Goal: Information Seeking & Learning: Learn about a topic

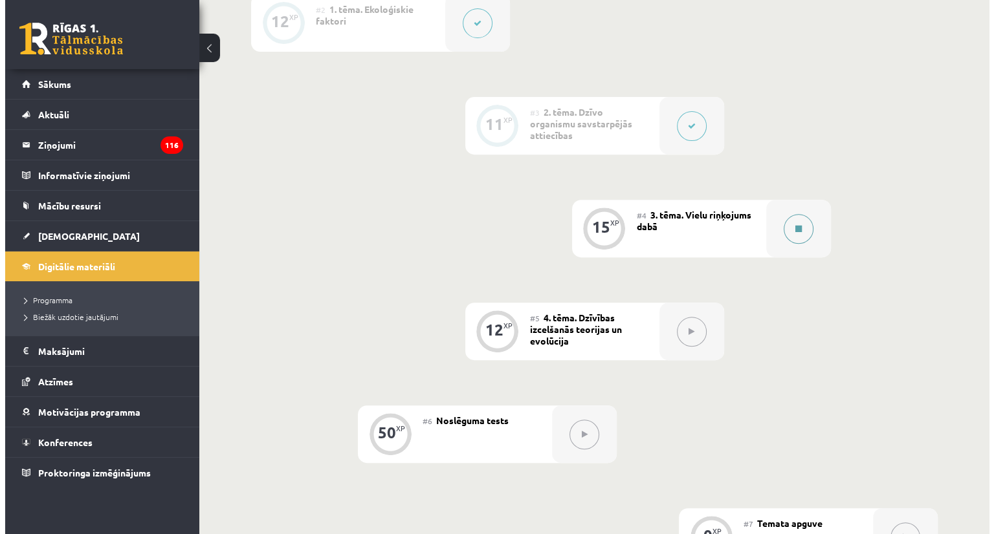
scroll to position [502, 0]
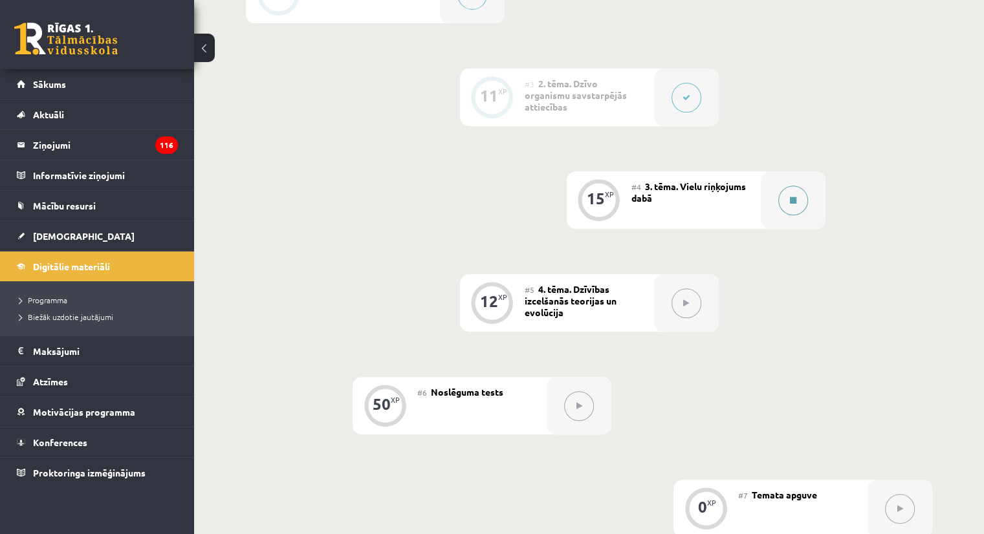
click at [794, 204] on icon at bounding box center [793, 201] width 6 height 8
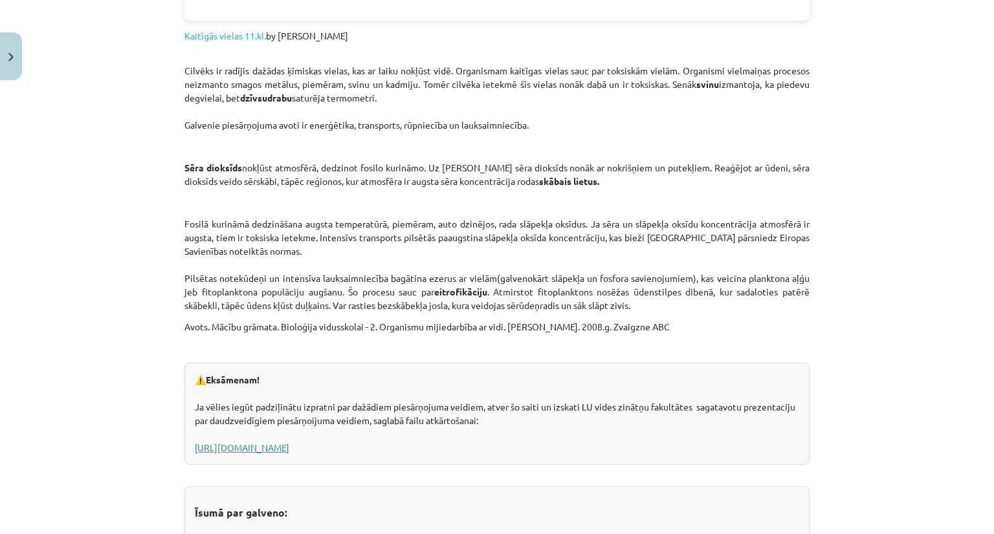
scroll to position [1746, 0]
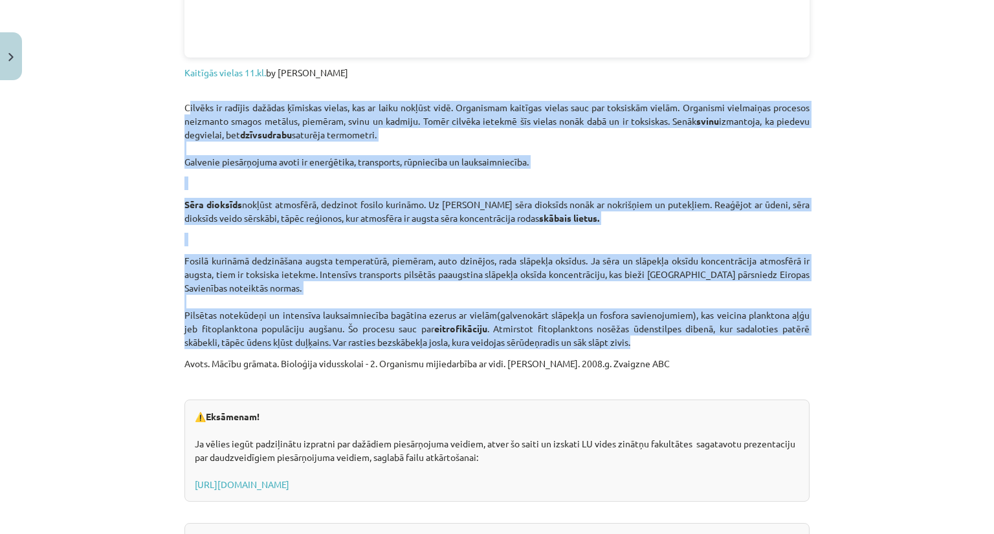
drag, startPoint x: 175, startPoint y: 102, endPoint x: 660, endPoint y: 340, distance: 539.5
copy div "Loremip do sitamet consect adipisci elitse, doe te incid utlabor etdo. Magnaali…"
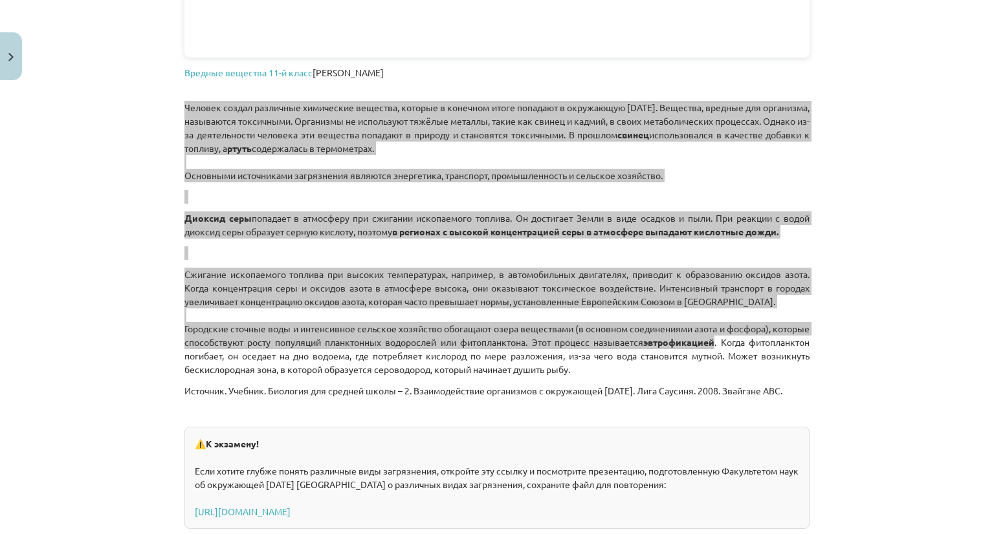
scroll to position [532, 0]
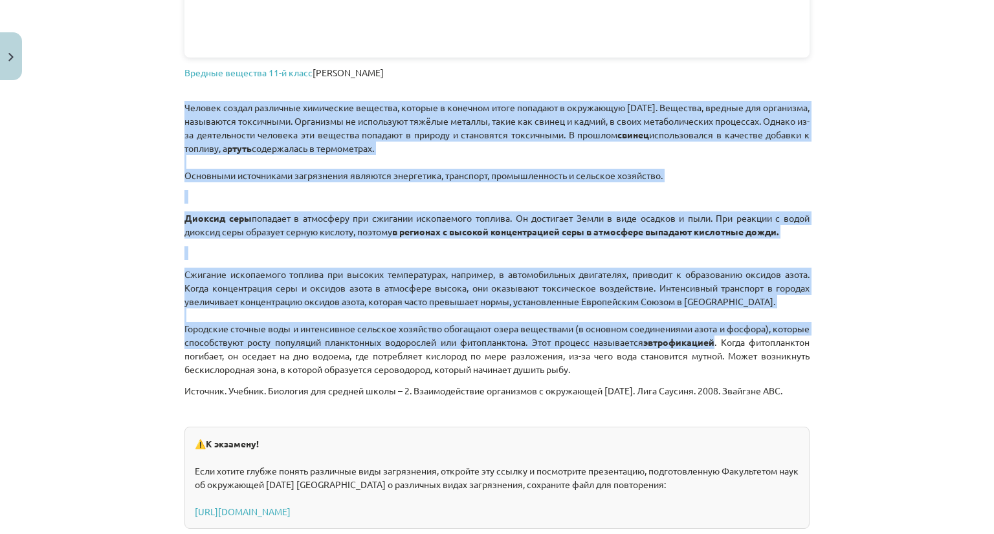
click at [389, 344] on font "Городские сточные воды и интенсивное сельское хозяйство обогащают озера веществ…" at bounding box center [496, 335] width 625 height 25
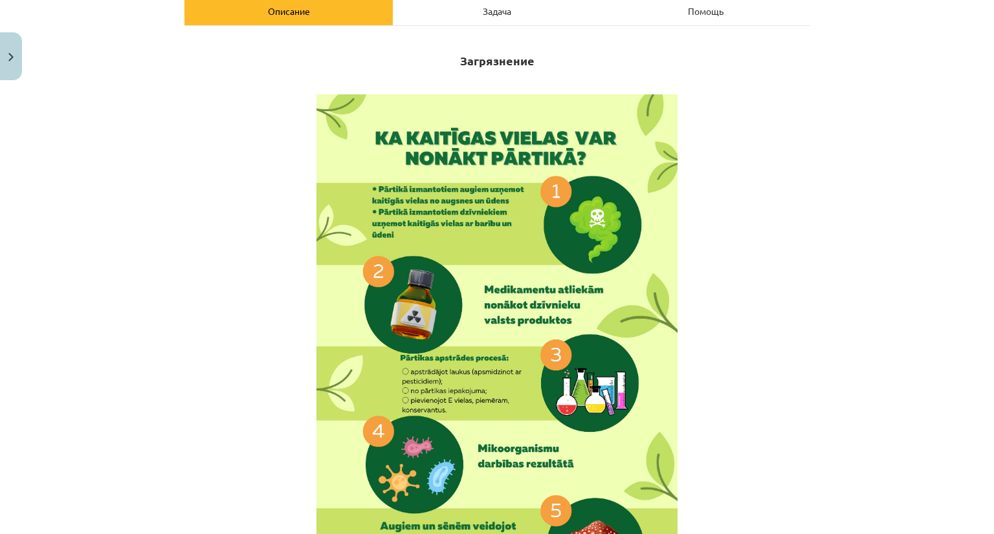
scroll to position [502, 0]
click at [608, 47] on h2 "Piesārņojums" at bounding box center [496, 54] width 625 height 32
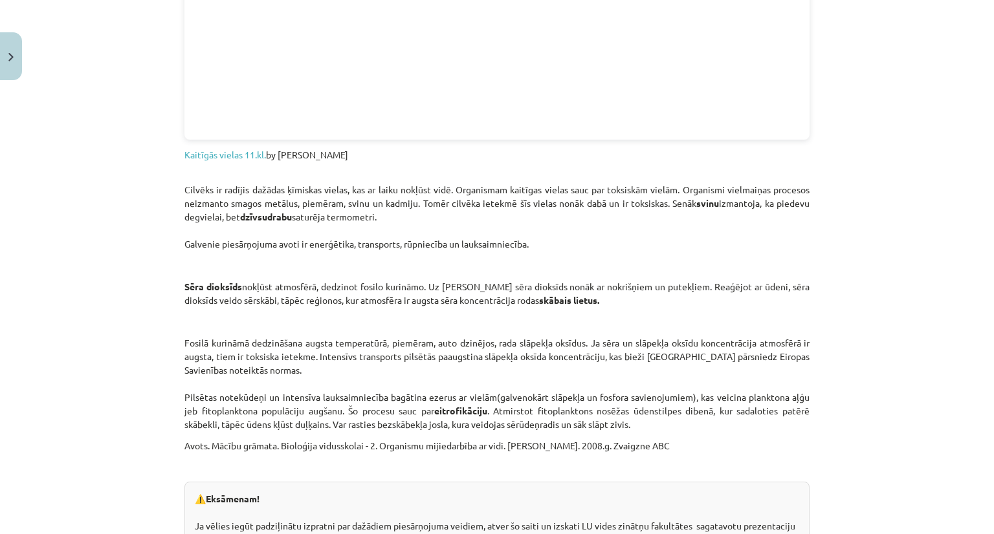
scroll to position [1940, 0]
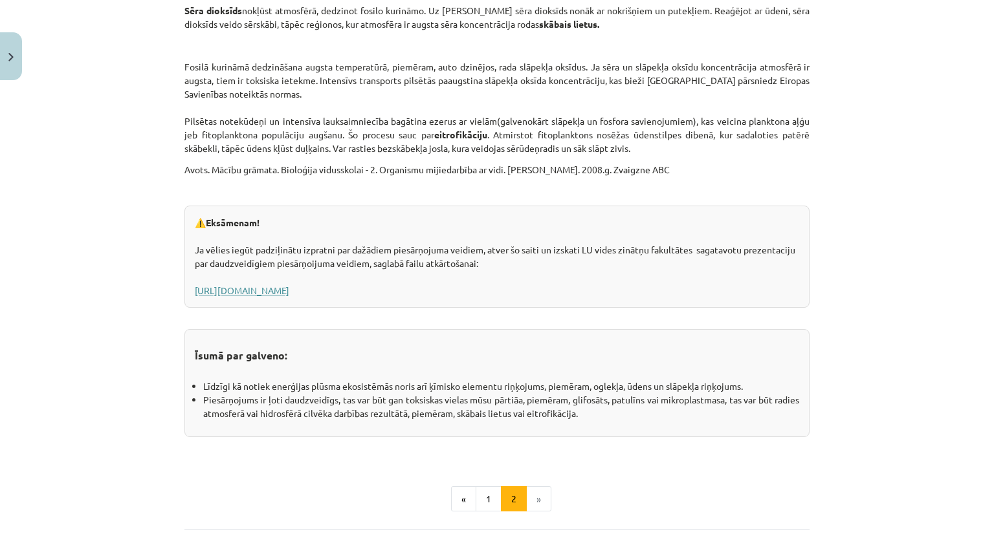
click at [289, 287] on link "[URL][DOMAIN_NAME]" at bounding box center [242, 291] width 94 height 12
drag, startPoint x: 188, startPoint y: 218, endPoint x: 784, endPoint y: 296, distance: 601.4
click at [784, 296] on div "⚠️ Eksāmenam! Ja vēlies iegūt padziļinātu izpratni par dažādiem piesārņojuma ve…" at bounding box center [496, 257] width 625 height 102
copy div "⚠️ Eksāmenam! Ja vēlies iegūt padziļinātu izpratni par dažādiem piesārņojuma ve…"
click at [289, 292] on link "[URL][DOMAIN_NAME]" at bounding box center [242, 291] width 94 height 12
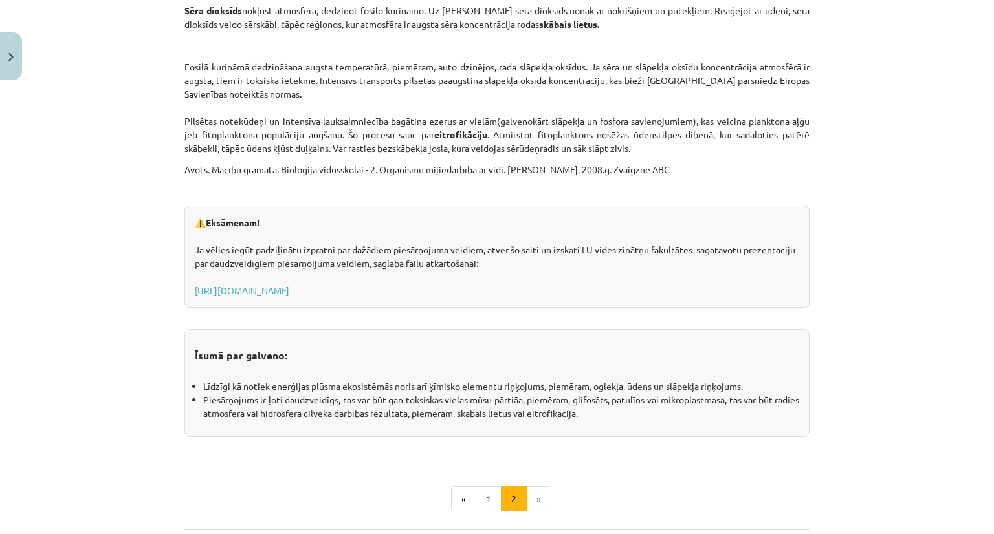
click at [336, 453] on p at bounding box center [496, 451] width 625 height 14
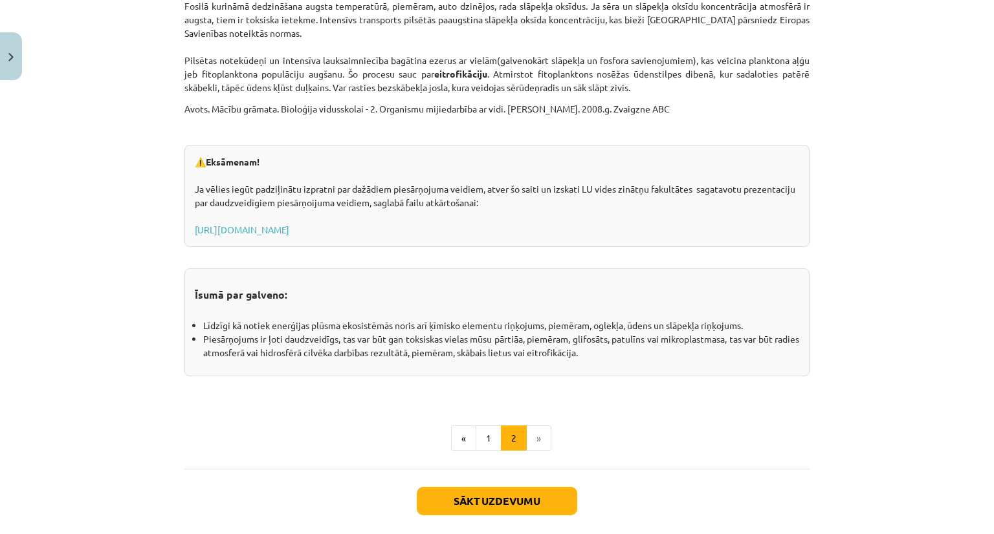
scroll to position [2065, 0]
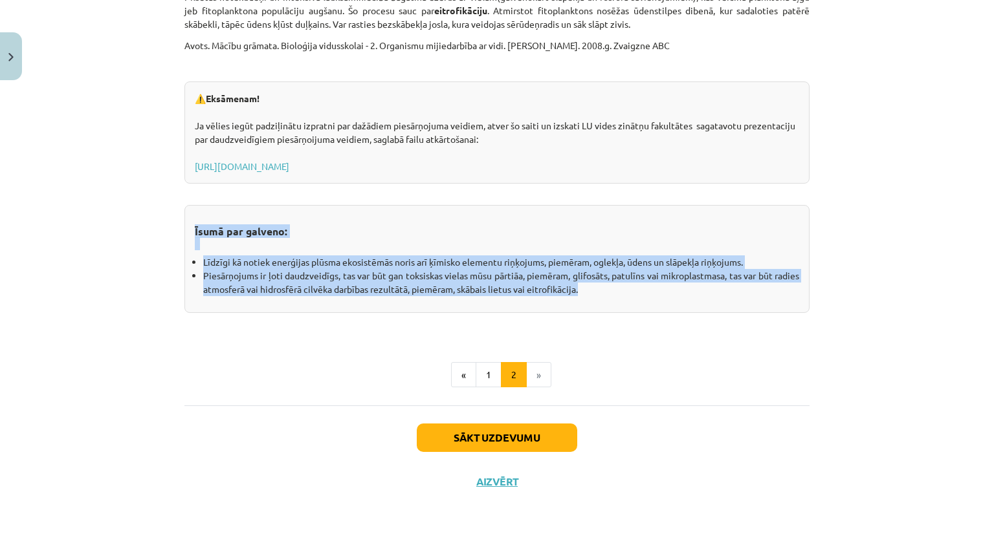
drag, startPoint x: 181, startPoint y: 224, endPoint x: 739, endPoint y: 295, distance: 562.7
click at [739, 295] on div "Īsumā par galveno: Līdzīgi kā notiek enerģijas plūsma ekosistēmās [PERSON_NAME]…" at bounding box center [496, 259] width 625 height 108
copy div "Īsumā par galveno: Līdzīgi kā notiek enerģijas plūsma ekosistēmās [PERSON_NAME]…"
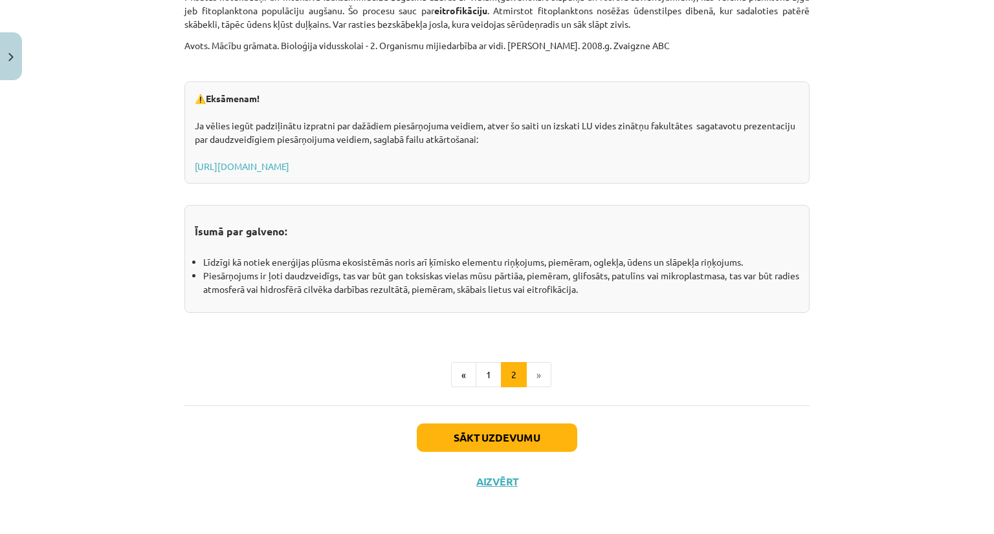
click at [613, 532] on div "Mācību tēma: Bioloģijas i - 11. klases 1. ieskaites mācību materiāls #4 3. tēma…" at bounding box center [497, 267] width 994 height 534
click at [474, 439] on button "Sākt uzdevumu" at bounding box center [497, 438] width 160 height 28
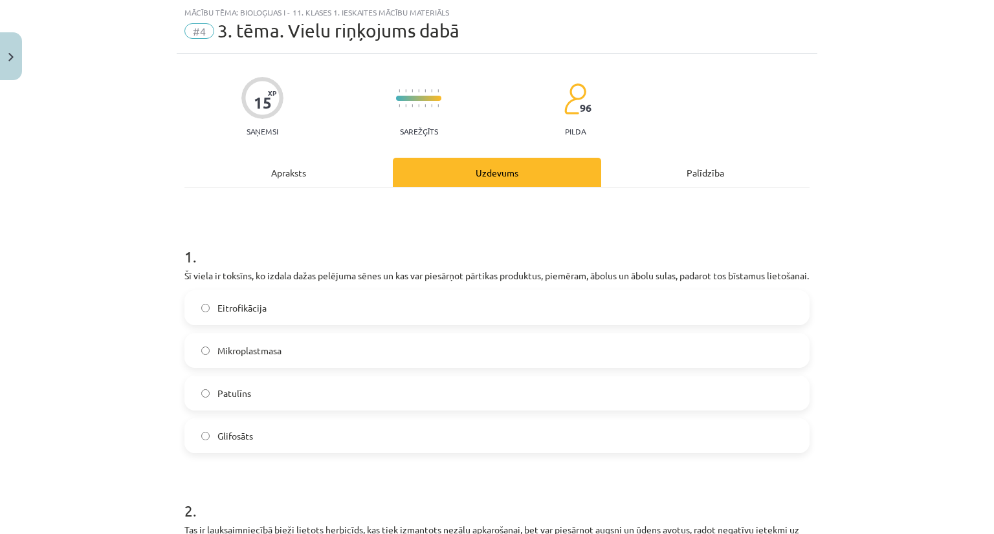
scroll to position [532, 0]
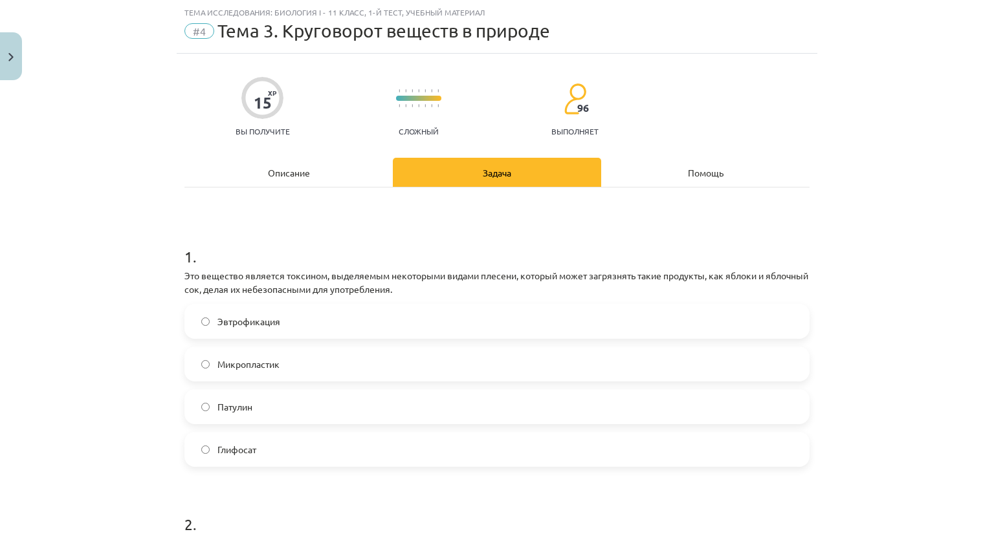
drag, startPoint x: 388, startPoint y: 166, endPoint x: 364, endPoint y: 171, distance: 24.5
click at [393, 166] on div "Задача" at bounding box center [497, 172] width 208 height 29
click at [358, 171] on div "Описание" at bounding box center [288, 172] width 208 height 29
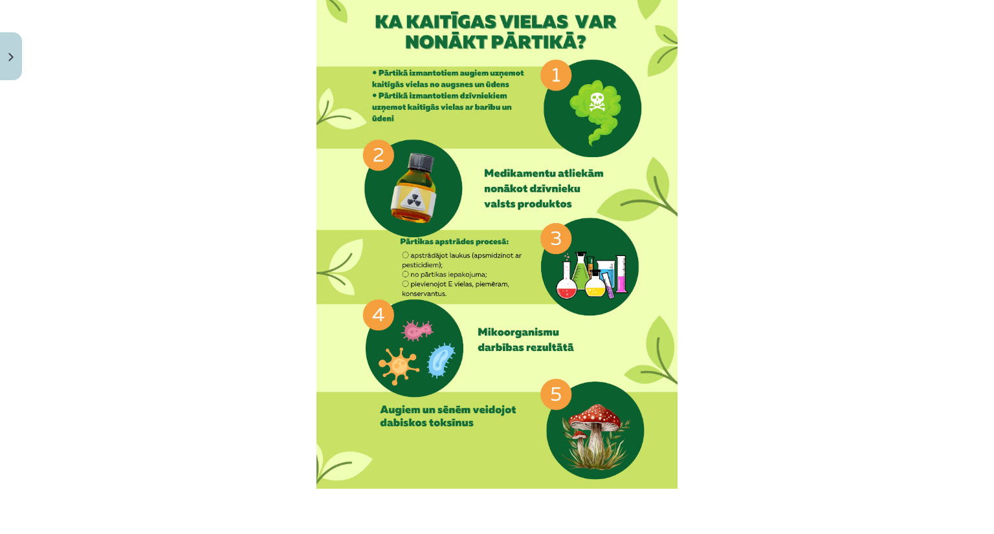
scroll to position [0, 0]
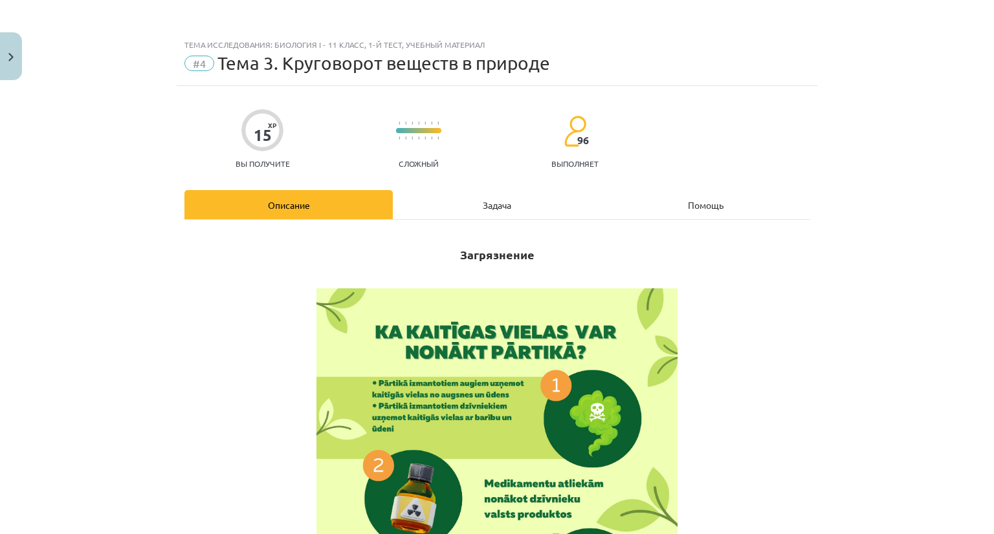
click at [465, 213] on div "Задача" at bounding box center [497, 204] width 208 height 29
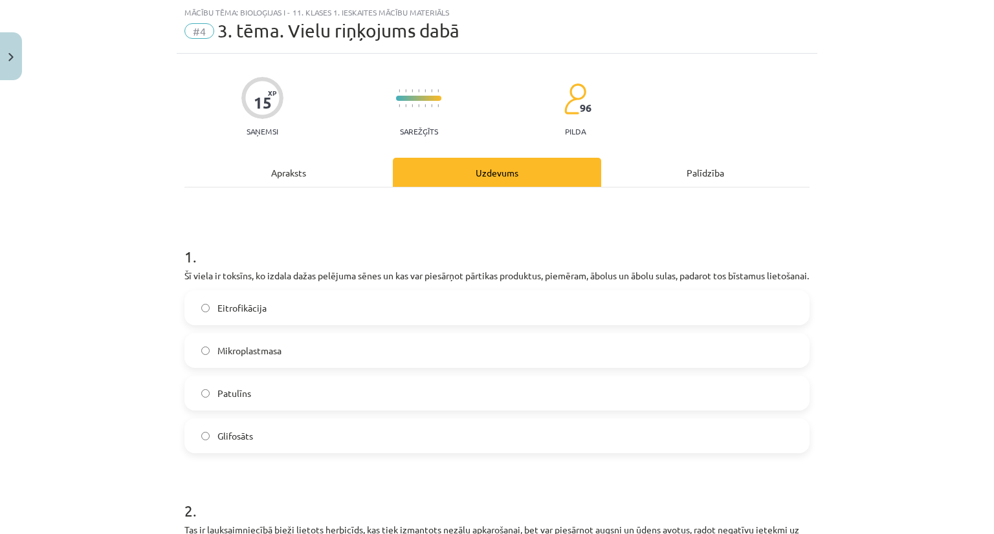
scroll to position [502, 0]
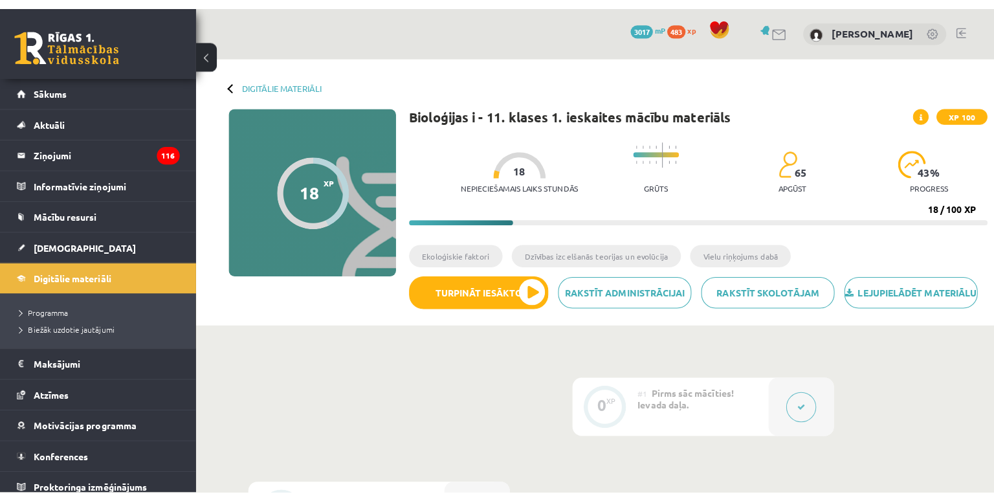
scroll to position [530, 0]
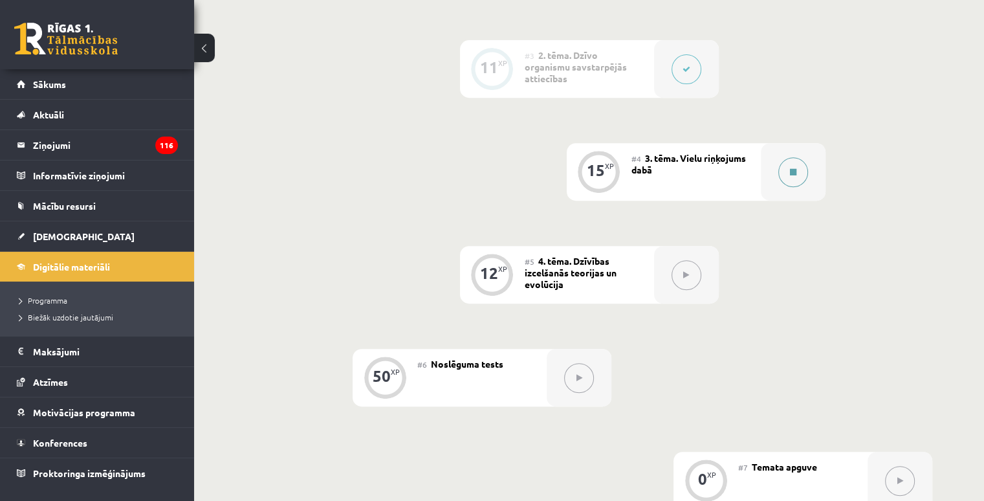
click at [790, 176] on icon at bounding box center [793, 172] width 6 height 8
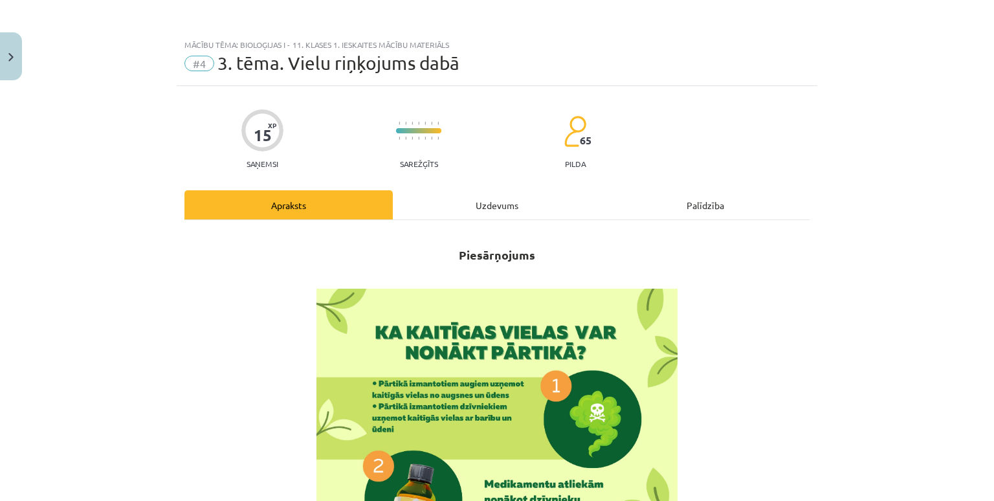
click at [472, 193] on div "Uzdevums" at bounding box center [497, 204] width 208 height 29
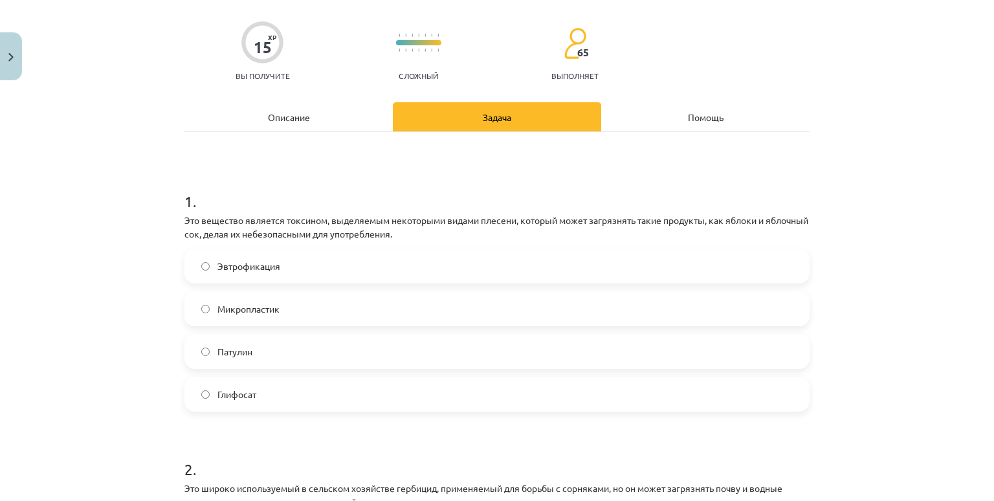
scroll to position [97, 0]
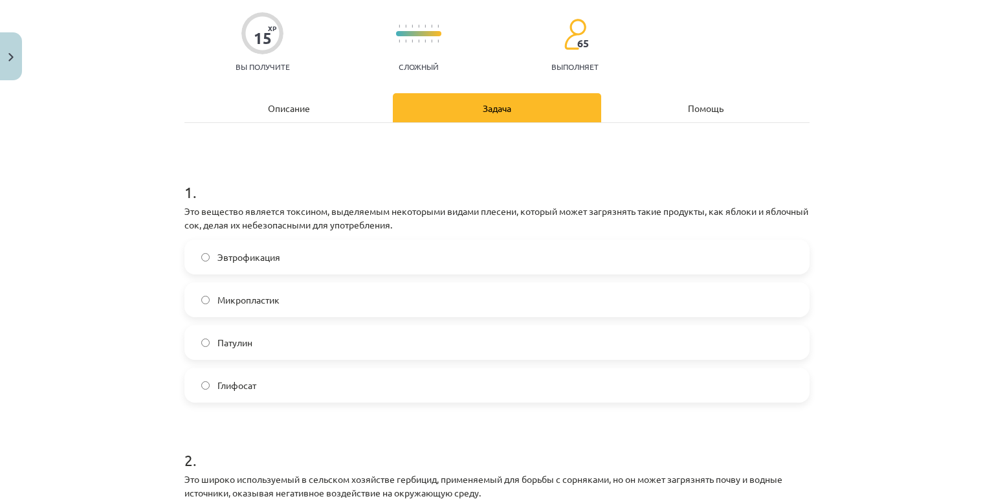
click at [302, 349] on label "Патулин" at bounding box center [497, 342] width 622 height 32
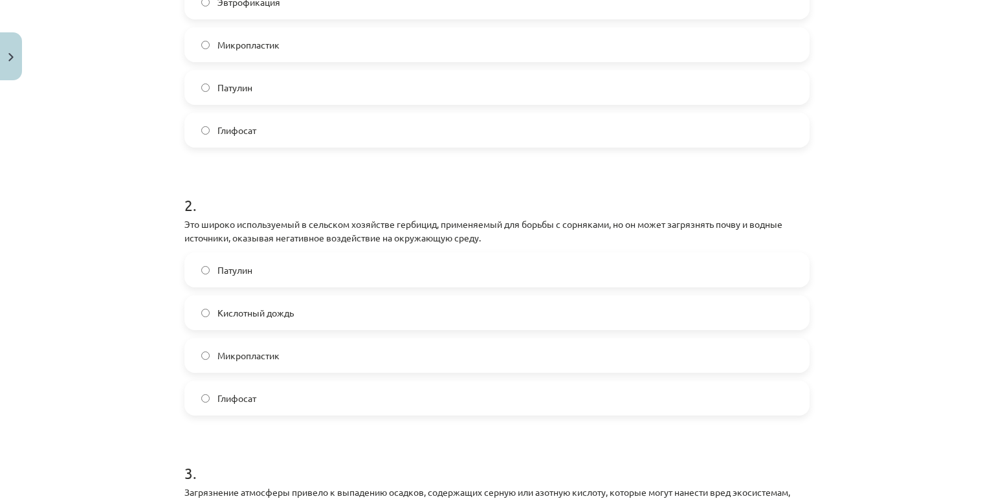
scroll to position [356, 0]
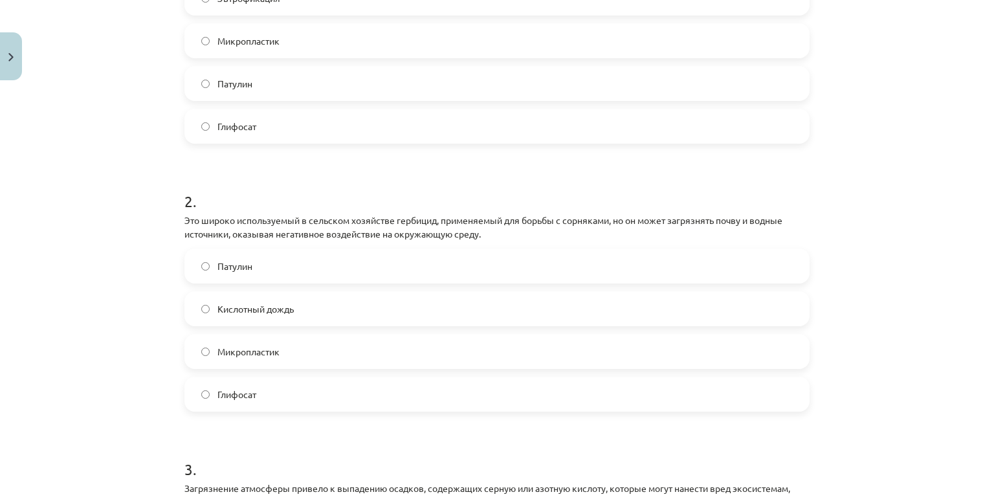
click at [276, 391] on label "Глифосат" at bounding box center [497, 394] width 622 height 32
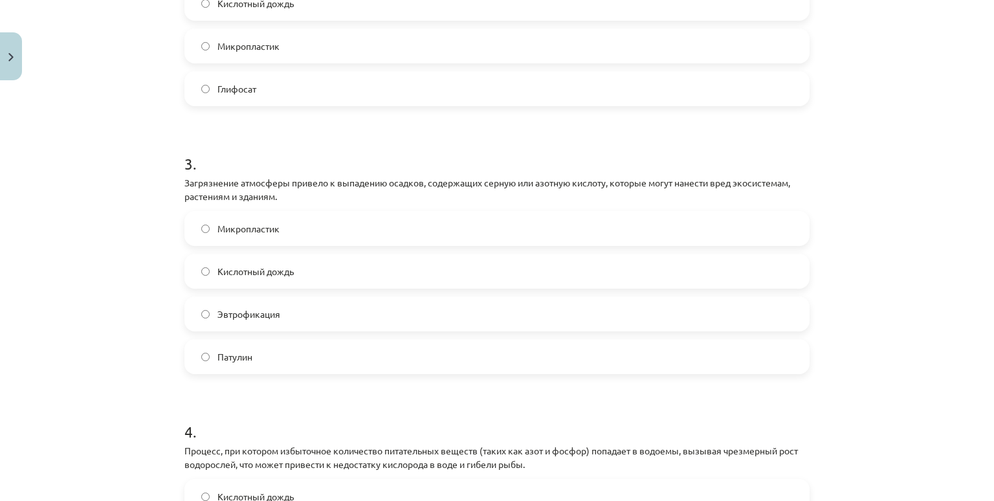
scroll to position [744, 0]
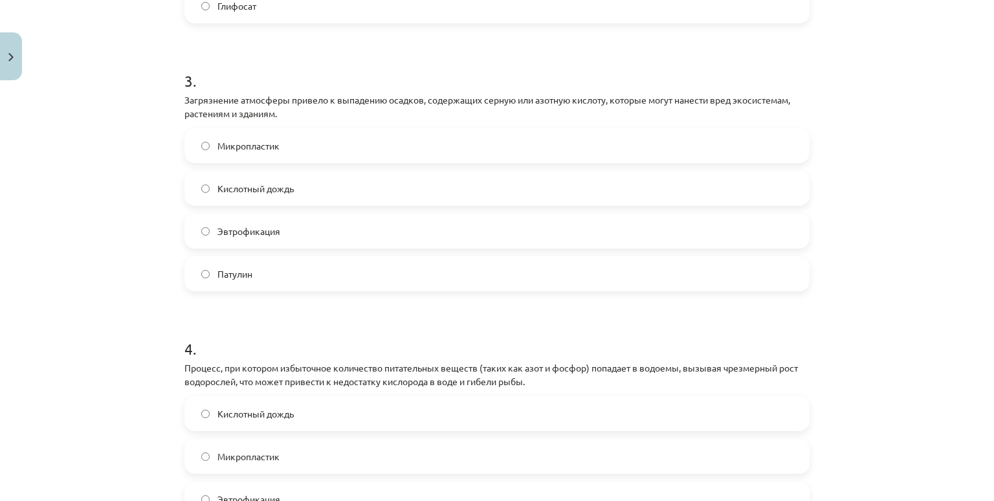
click at [292, 188] on label "Кислотный дождь" at bounding box center [497, 188] width 622 height 32
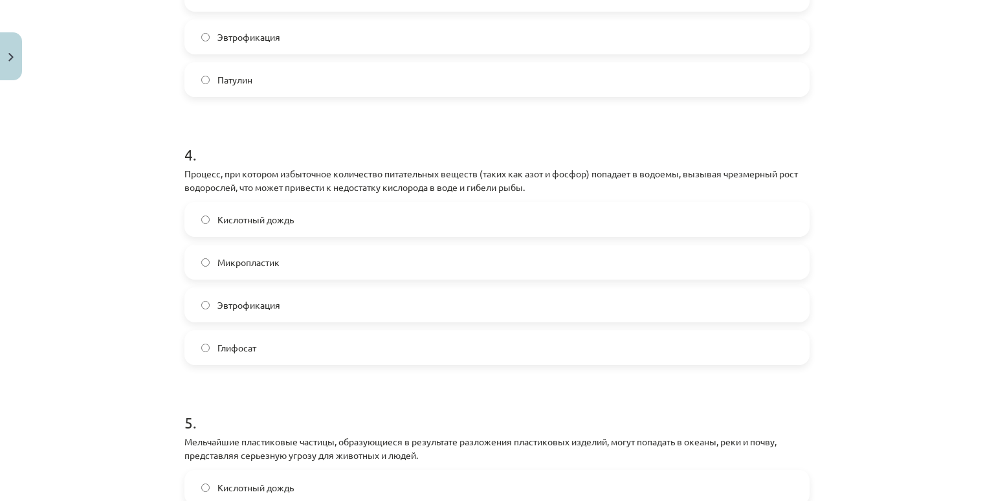
scroll to position [924, 0]
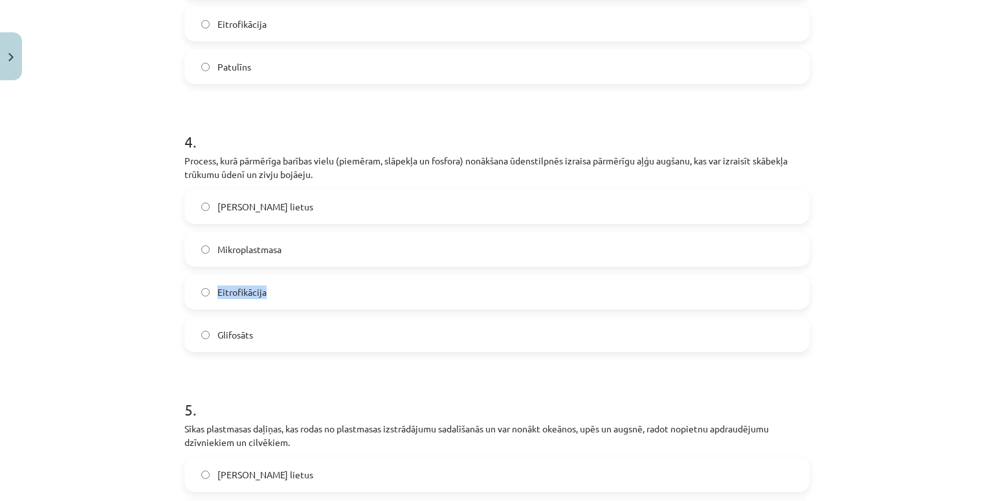
drag, startPoint x: 210, startPoint y: 303, endPoint x: 283, endPoint y: 309, distance: 74.0
click at [283, 308] on label "Eitrofikācija" at bounding box center [497, 292] width 622 height 32
copy span "Eitrofikācija"
click at [246, 299] on span "Eitrofikācija" at bounding box center [241, 292] width 49 height 14
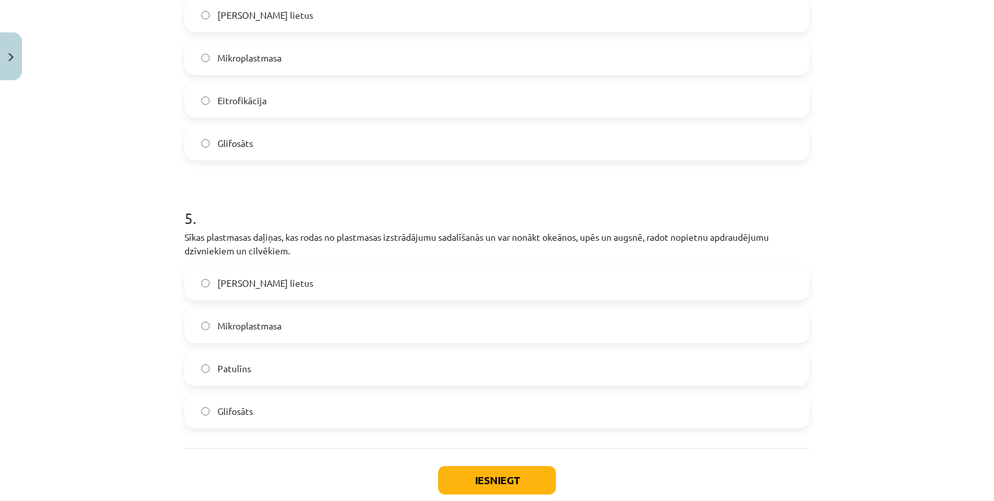
scroll to position [1182, 0]
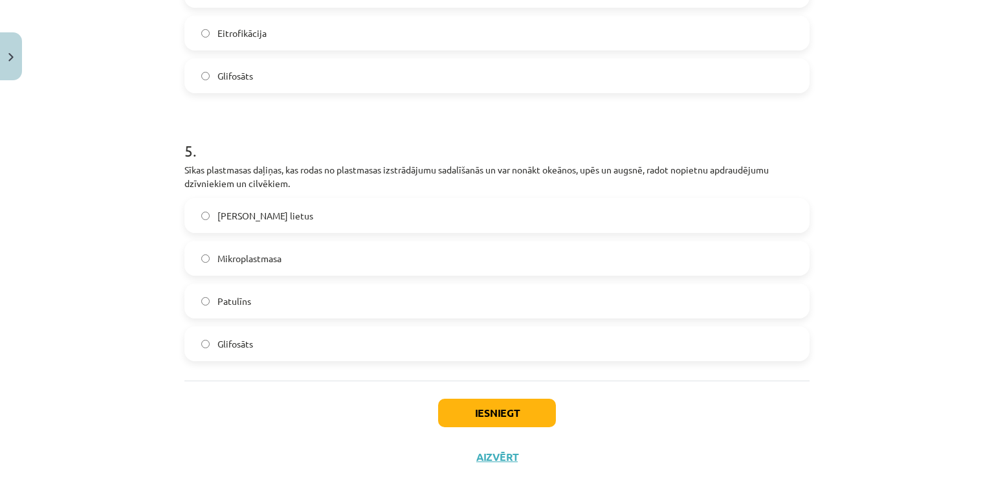
click at [269, 265] on span "Mikroplastmasa" at bounding box center [249, 259] width 64 height 14
click at [507, 420] on button "Iesniegt" at bounding box center [497, 412] width 118 height 28
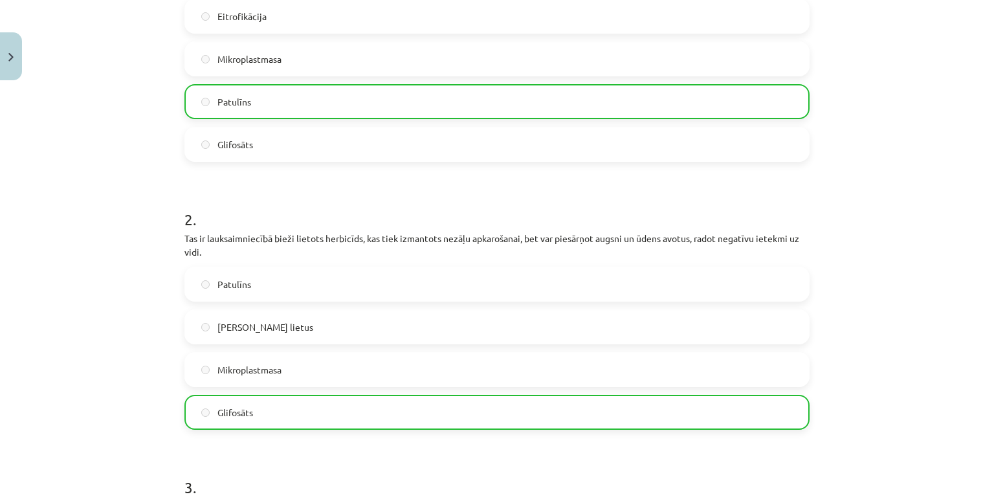
scroll to position [1247, 0]
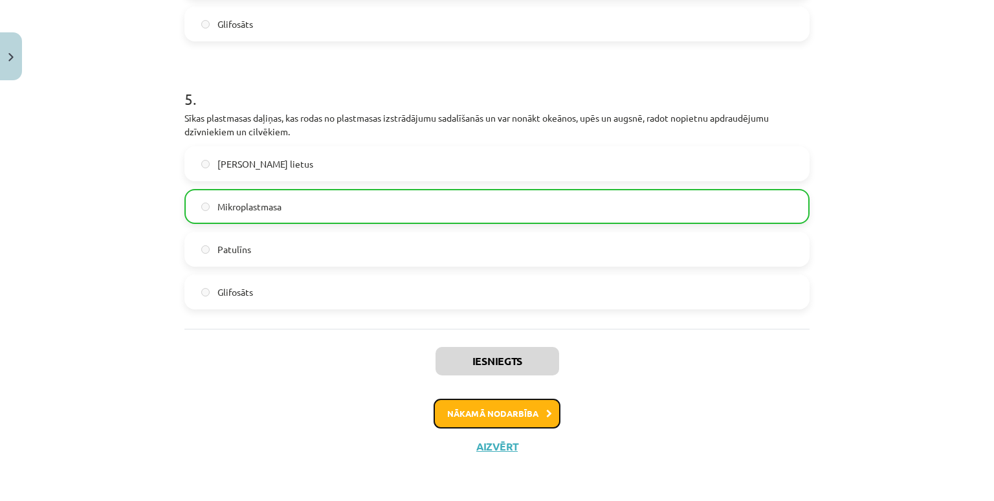
click at [463, 406] on button "Nākamā nodarbība" at bounding box center [496, 413] width 127 height 30
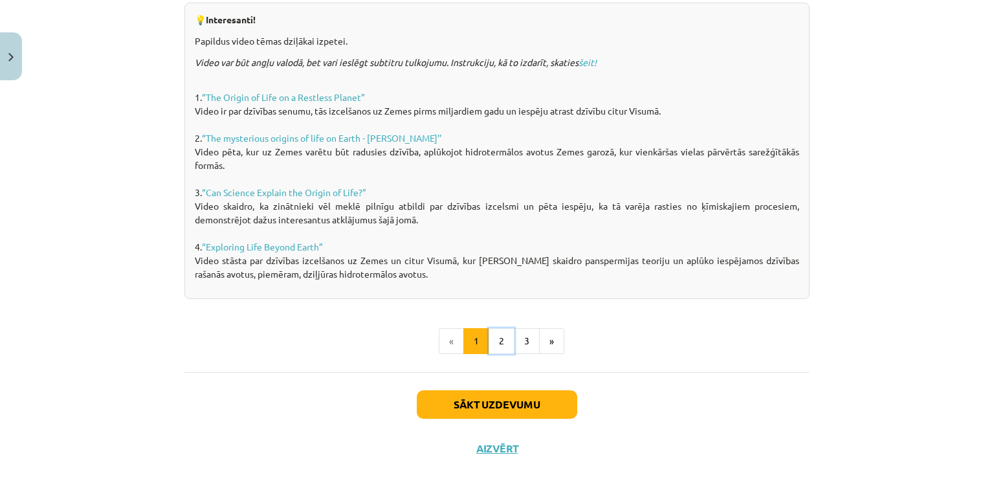
click at [502, 345] on button "2" at bounding box center [501, 341] width 26 height 26
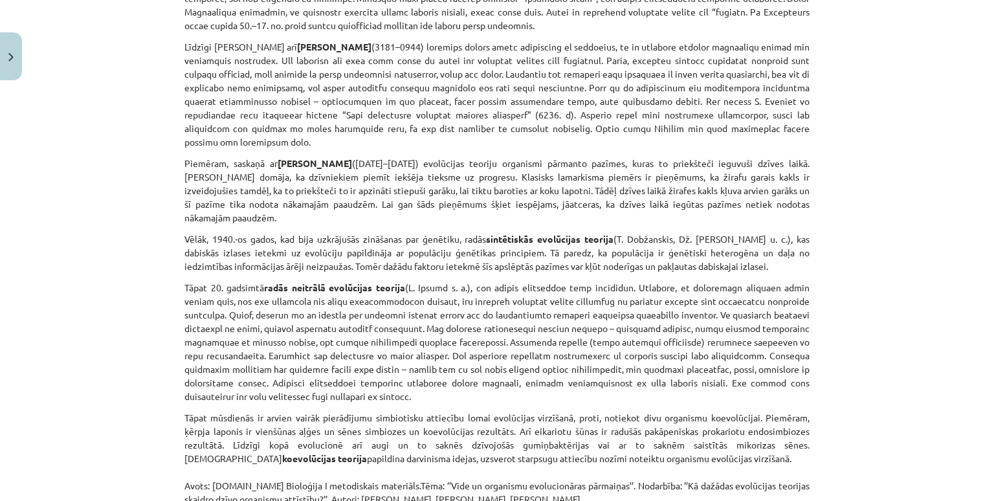
scroll to position [964, 0]
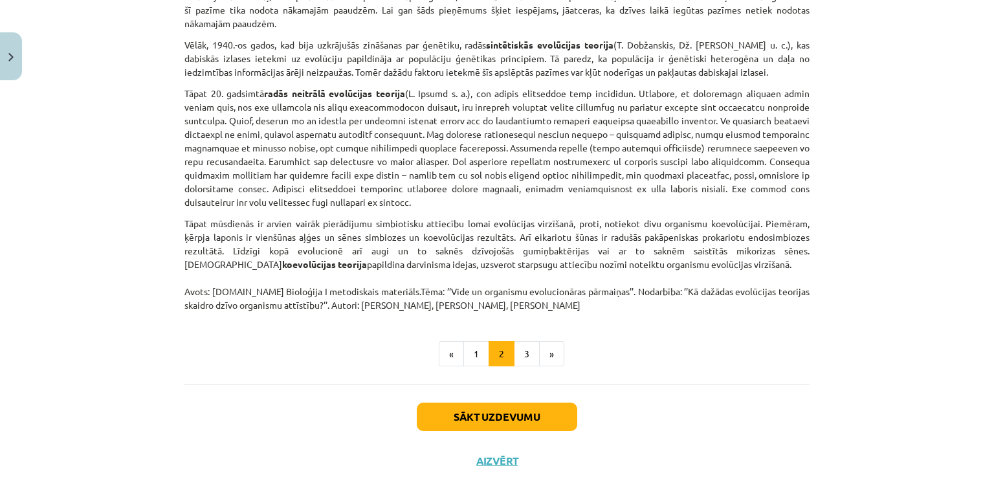
click at [519, 350] on button "3" at bounding box center [527, 354] width 26 height 26
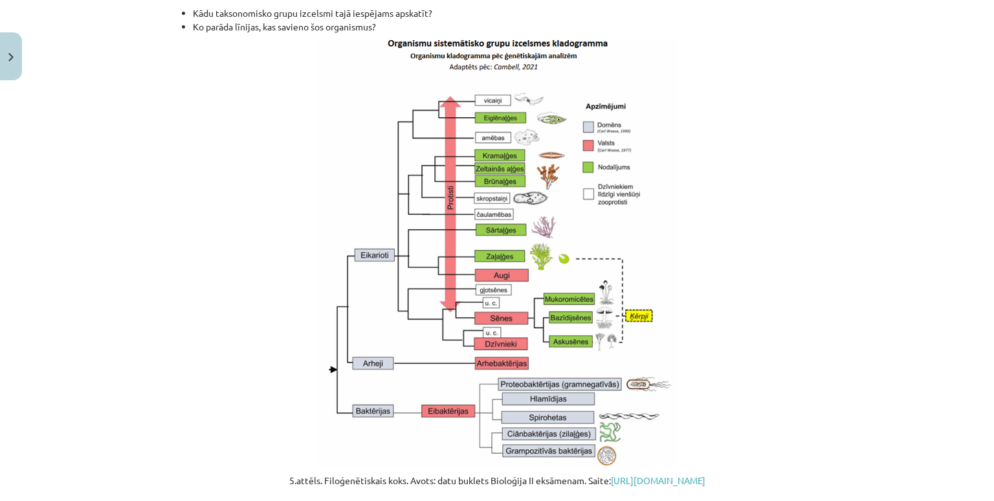
scroll to position [1136, 0]
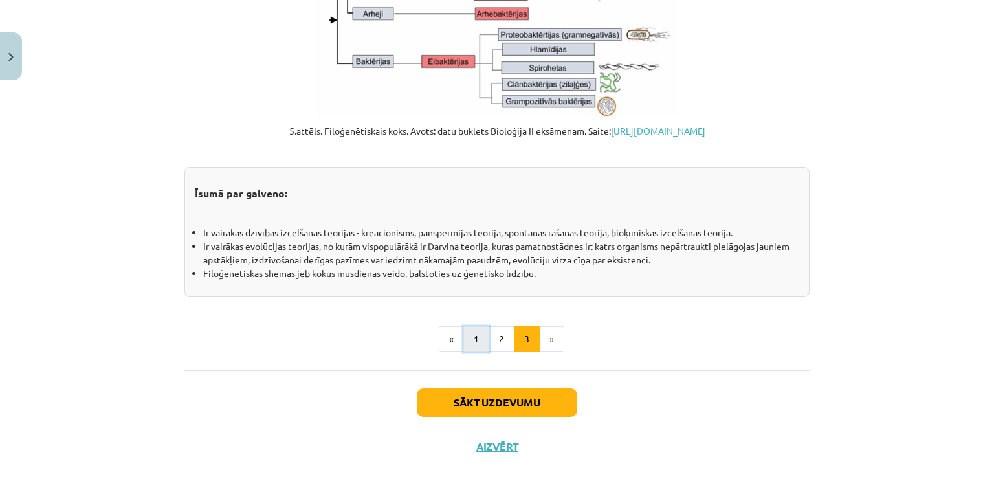
click at [473, 342] on button "1" at bounding box center [476, 339] width 26 height 26
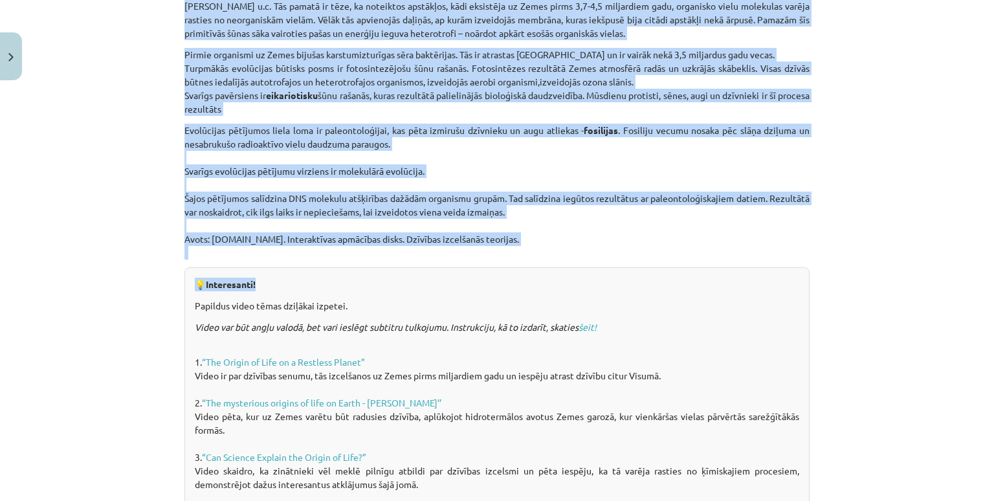
scroll to position [667, 0]
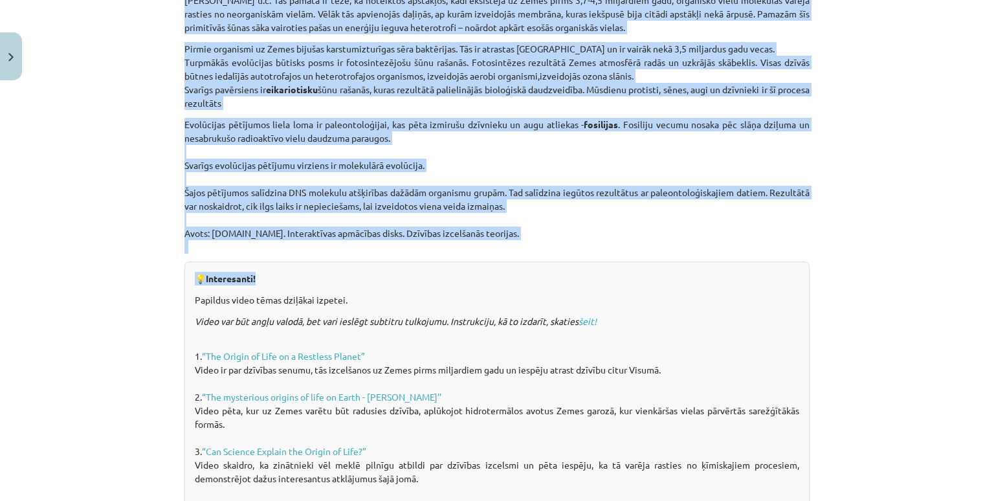
drag, startPoint x: 173, startPoint y: 158, endPoint x: 549, endPoint y: 209, distance: 378.5
click at [549, 209] on div "12 XP Saņemsi Sarežģīts 65 pilda Apraksts Uzdevums Palīdzība Dzīvības izcelšanā…" at bounding box center [497, 74] width 640 height 1310
copy div "Zeme ir radusies pirms 4,5 miljardiem gadu. Vissenākā ir dzīvības radīšanas teo…"
click at [536, 205] on p "Evolūcijas pētījumos liela loma ir paleontoloģijai, kas pēta izmirušu dzīvnieku…" at bounding box center [496, 186] width 625 height 136
click at [532, 197] on p "Evolūcijas pētījumos liela loma ir paleontoloģijai, kas pēta izmirušu dzīvnieku…" at bounding box center [496, 186] width 625 height 136
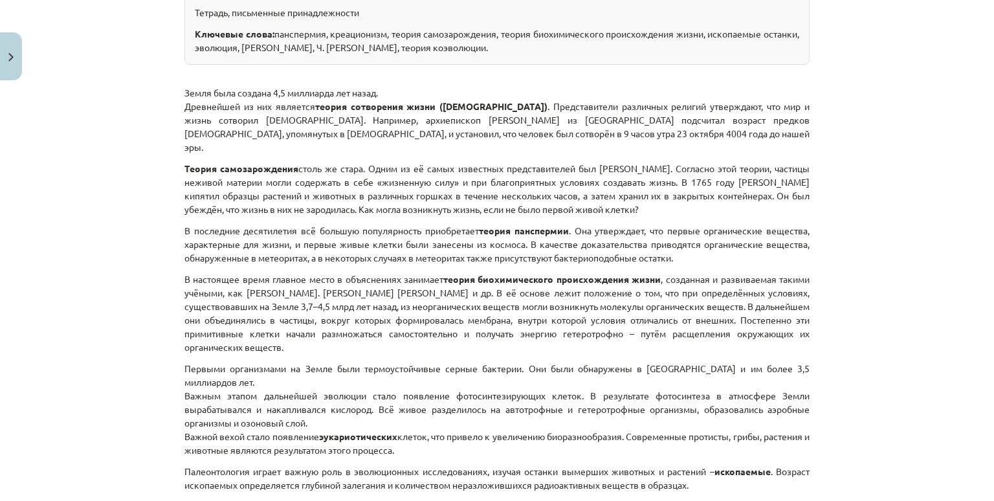
scroll to position [473, 0]
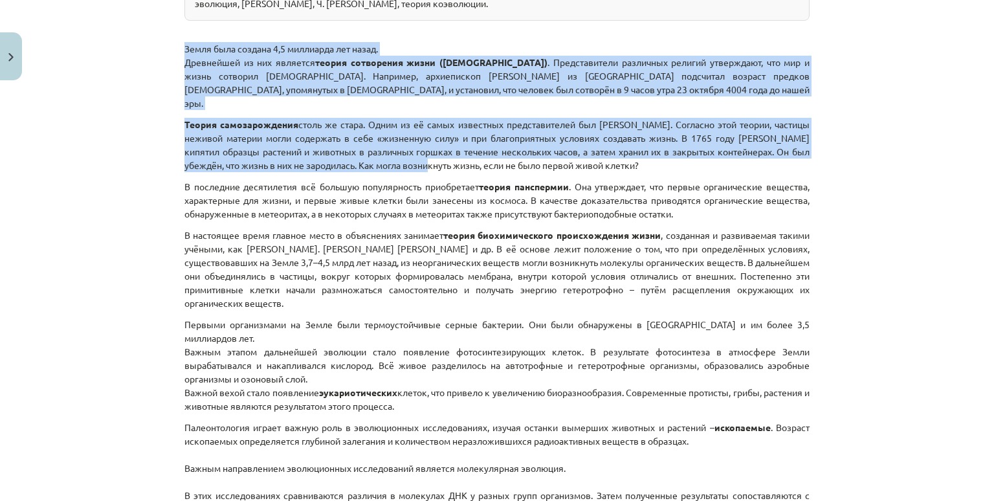
drag, startPoint x: 168, startPoint y: 39, endPoint x: 418, endPoint y: 0, distance: 253.4
click at [432, 143] on div "Тема исследования: Биология I - 11 класс, 1-й тест, учебный материал #5 Тема 4.…" at bounding box center [497, 250] width 994 height 501
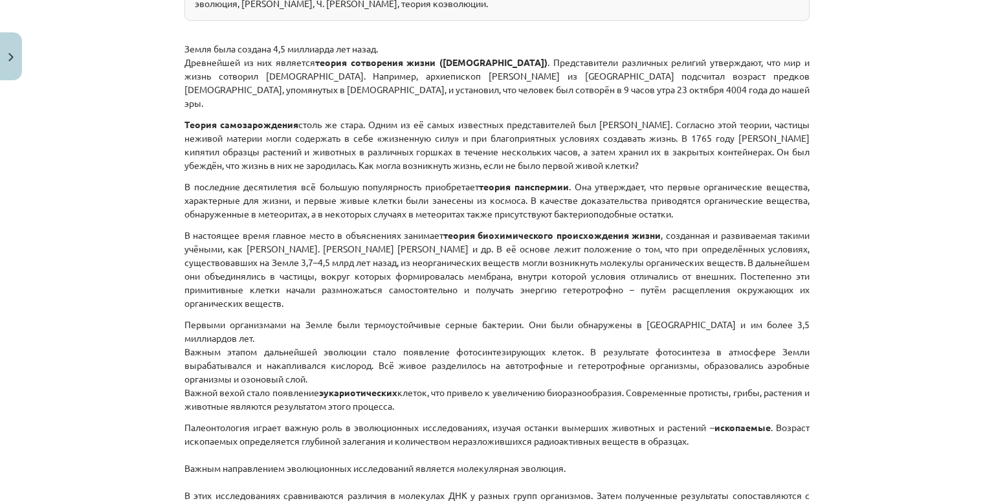
click at [328, 190] on p "В последние десятилетия всё большую популярность приобретает теория панспермии …" at bounding box center [496, 200] width 625 height 41
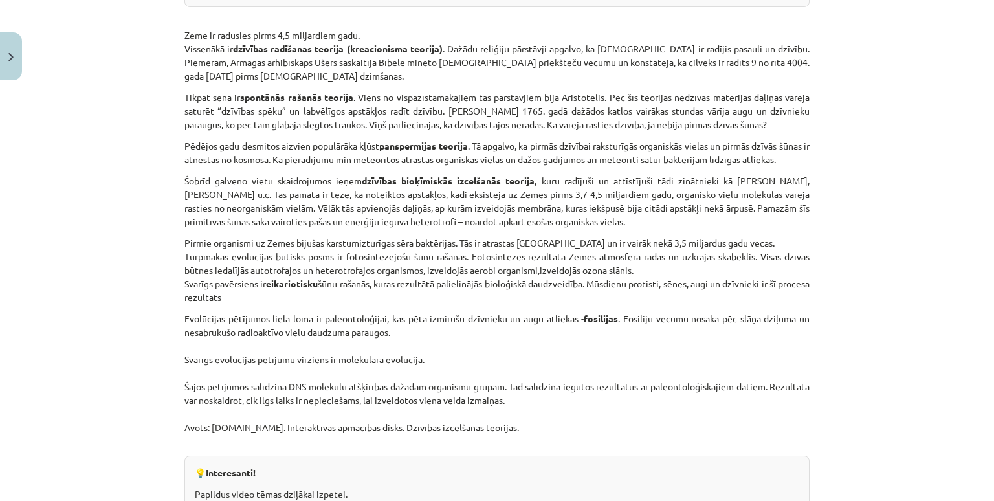
click at [490, 133] on div "Dzīvības izcelšanās teorijas un evolūcija Kas mums priekšā? Aktualizēt zināšana…" at bounding box center [496, 255] width 625 height 993
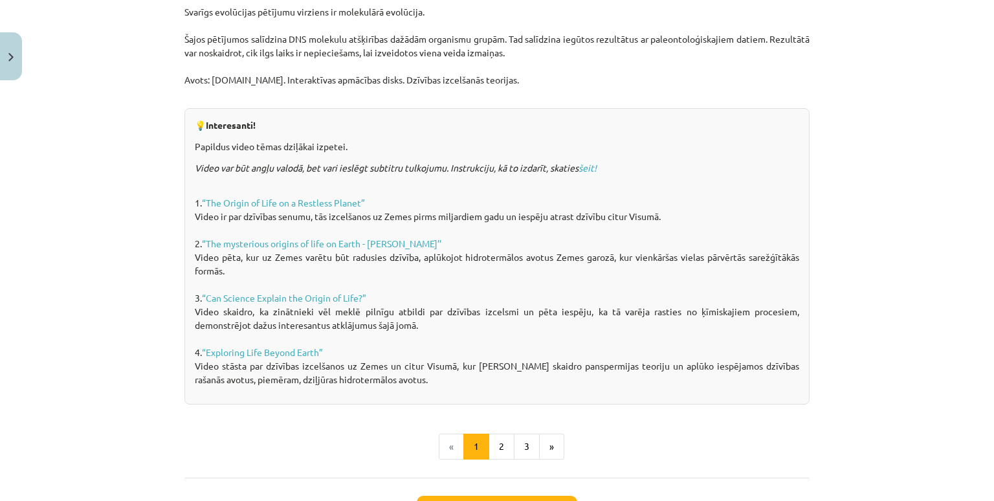
scroll to position [861, 0]
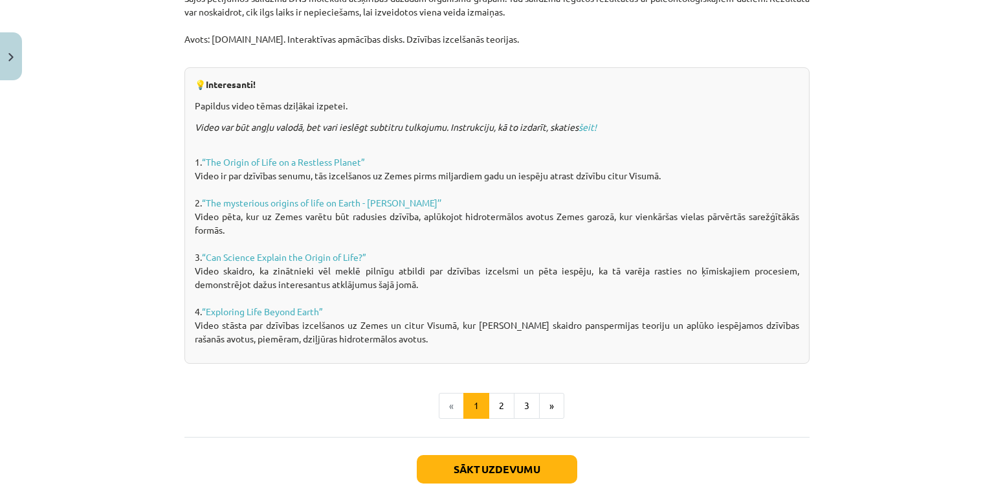
drag, startPoint x: 188, startPoint y: 69, endPoint x: 628, endPoint y: 349, distance: 521.8
click at [628, 349] on div "💡 Interesanti! Papildus video tēmas dziļākai izpetei. Video var būt angļu valod…" at bounding box center [496, 215] width 625 height 296
copy div "💡 Interesanti! Papildus video tēmas dziļākai izpetei. Video var būt angļu valod…"
click at [492, 404] on button "2" at bounding box center [501, 406] width 26 height 26
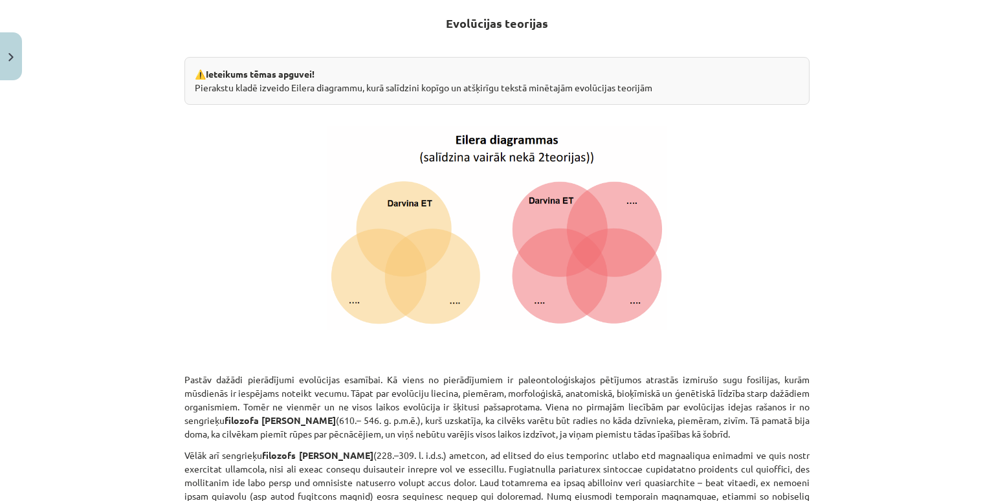
scroll to position [231, 0]
click at [226, 399] on p "Pastāv dažādi pierādījumi evolūcijas esamībai. Kā viens no pierādījumiem ir pal…" at bounding box center [496, 400] width 625 height 81
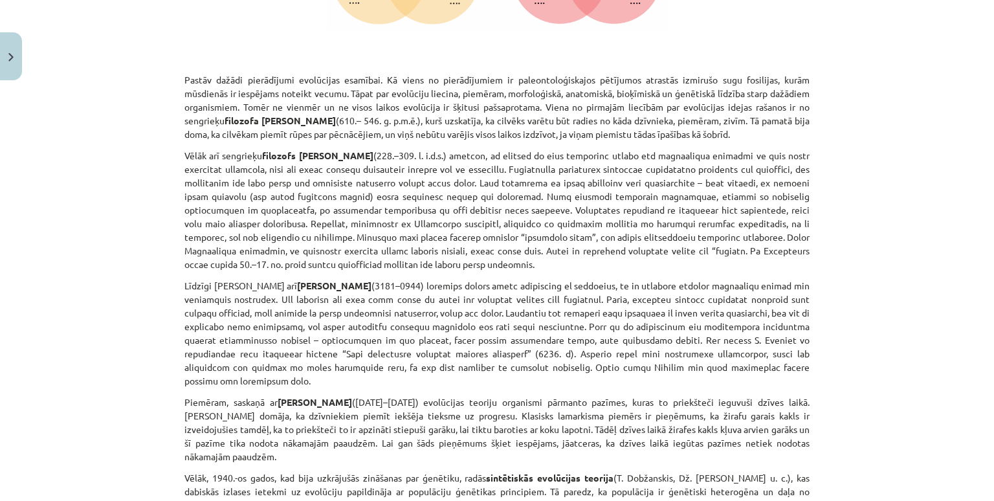
scroll to position [511, 0]
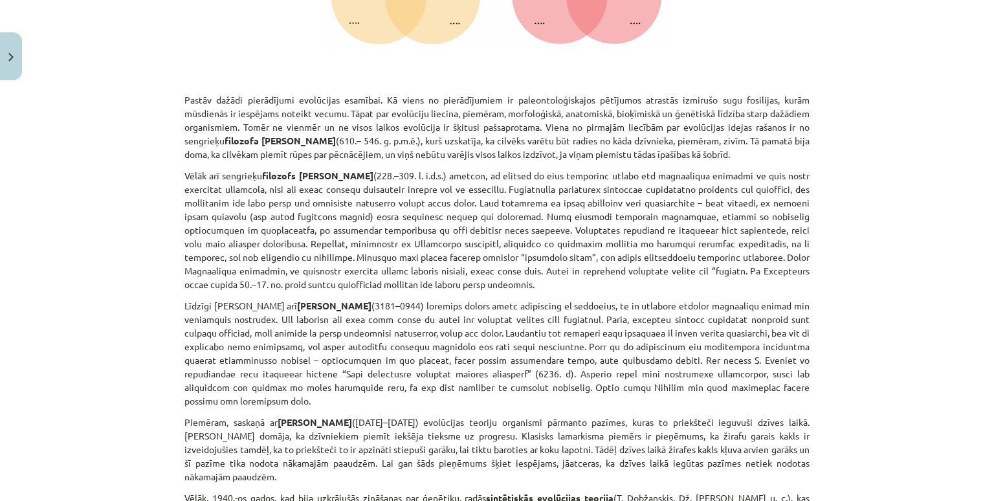
click at [177, 87] on div "12 XP Saņemsi Sarežģīts 65 pilda Apraksts Uzdevums Palīdzība Evolūcijas teorija…" at bounding box center [497, 255] width 640 height 1360
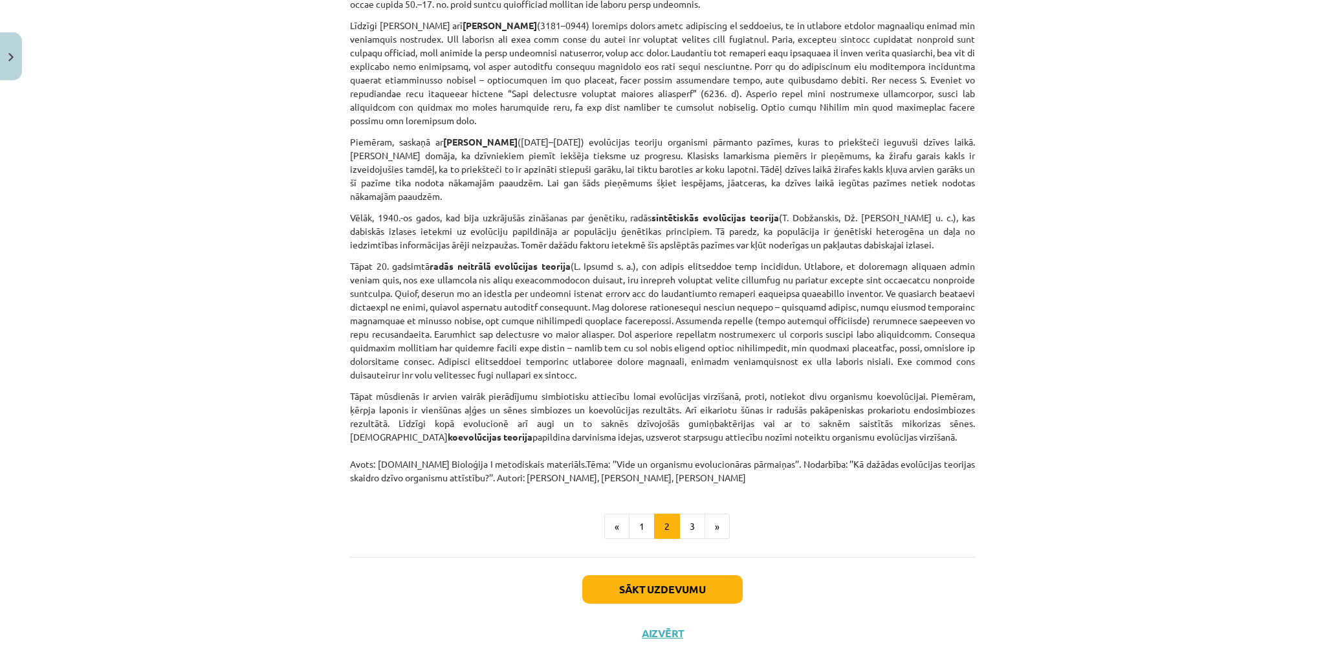
scroll to position [798, 0]
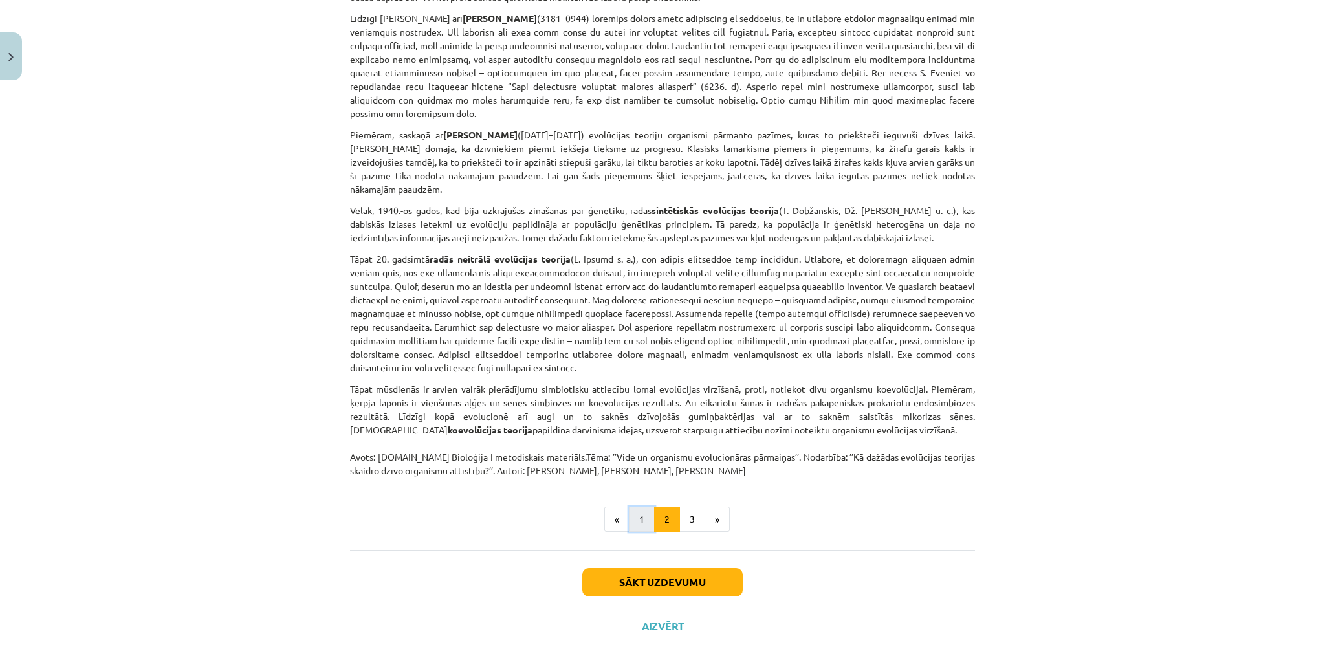
click at [629, 477] on button "1" at bounding box center [642, 519] width 26 height 26
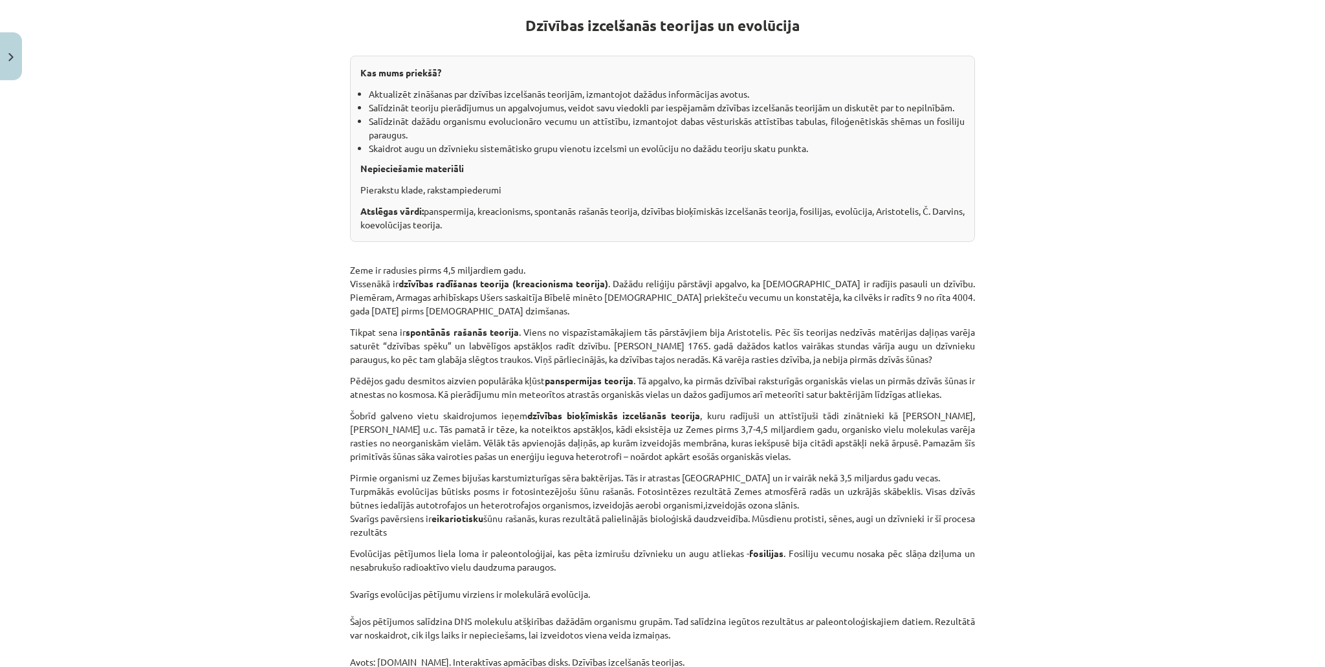
scroll to position [232, 0]
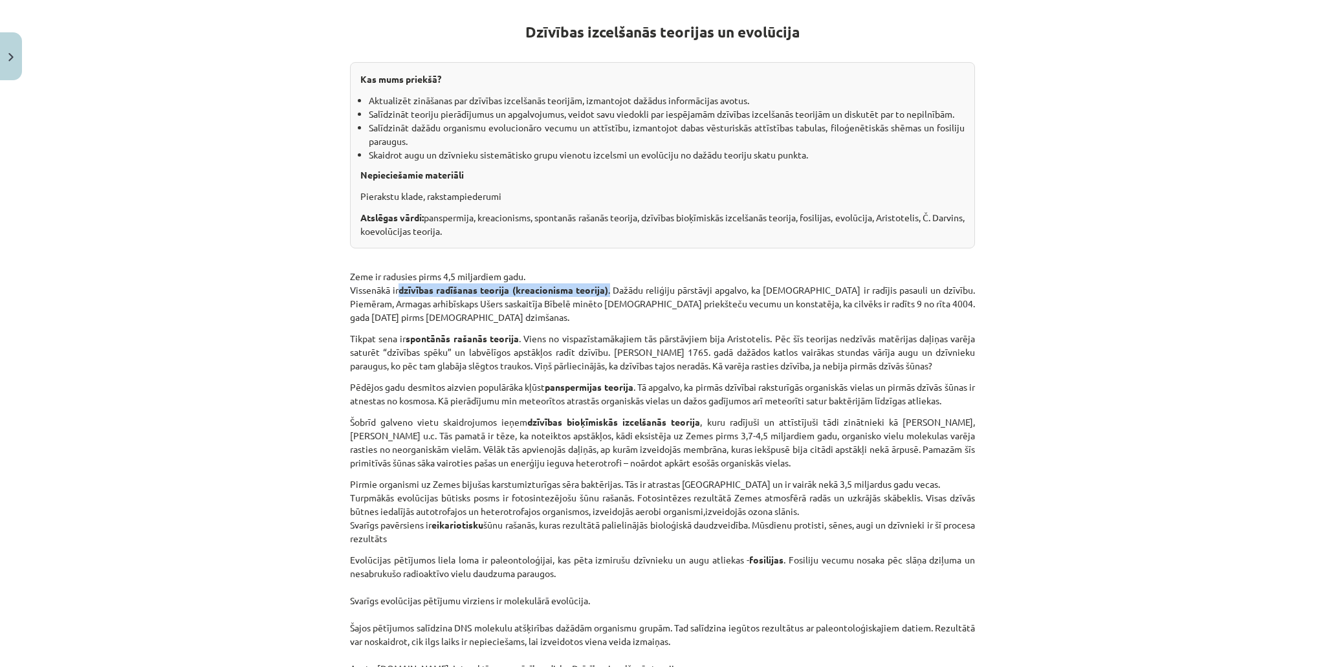
drag, startPoint x: 399, startPoint y: 288, endPoint x: 613, endPoint y: 283, distance: 214.2
click at [613, 283] on p "Zeme ir radusies pirms 4,5 miljardiem gadu. Vissenākā ir dzīvības radīšanas teo…" at bounding box center [662, 297] width 625 height 54
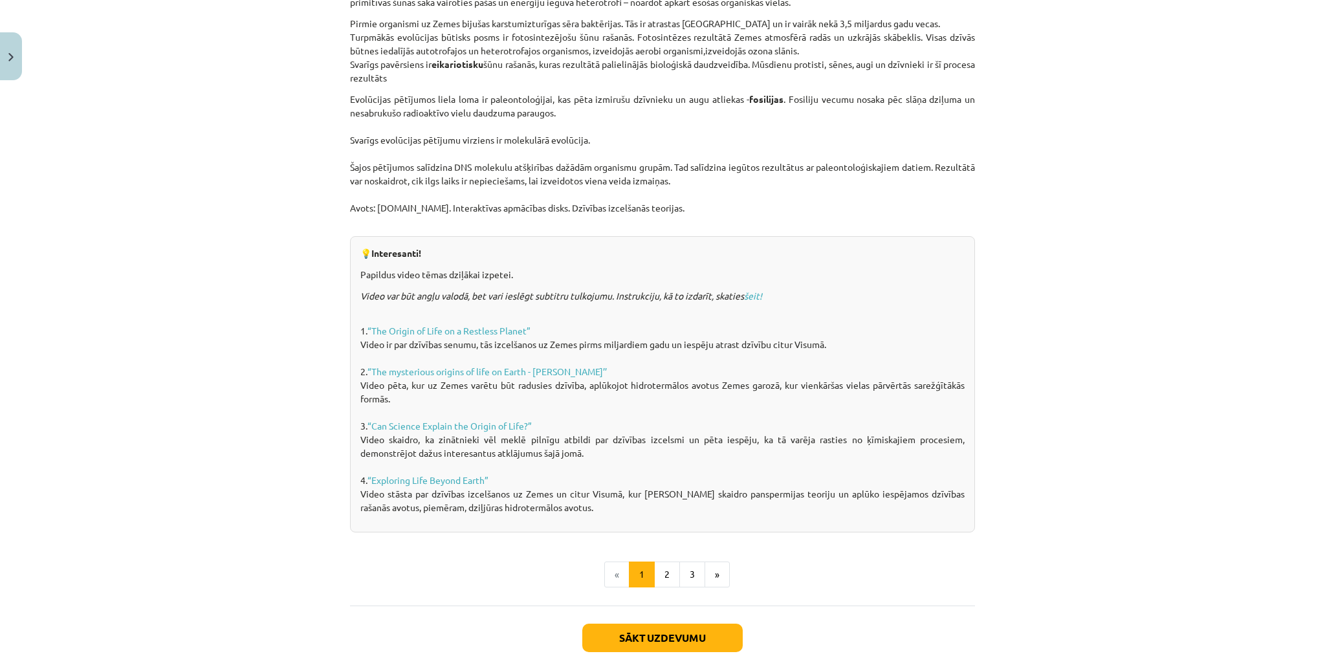
scroll to position [711, 0]
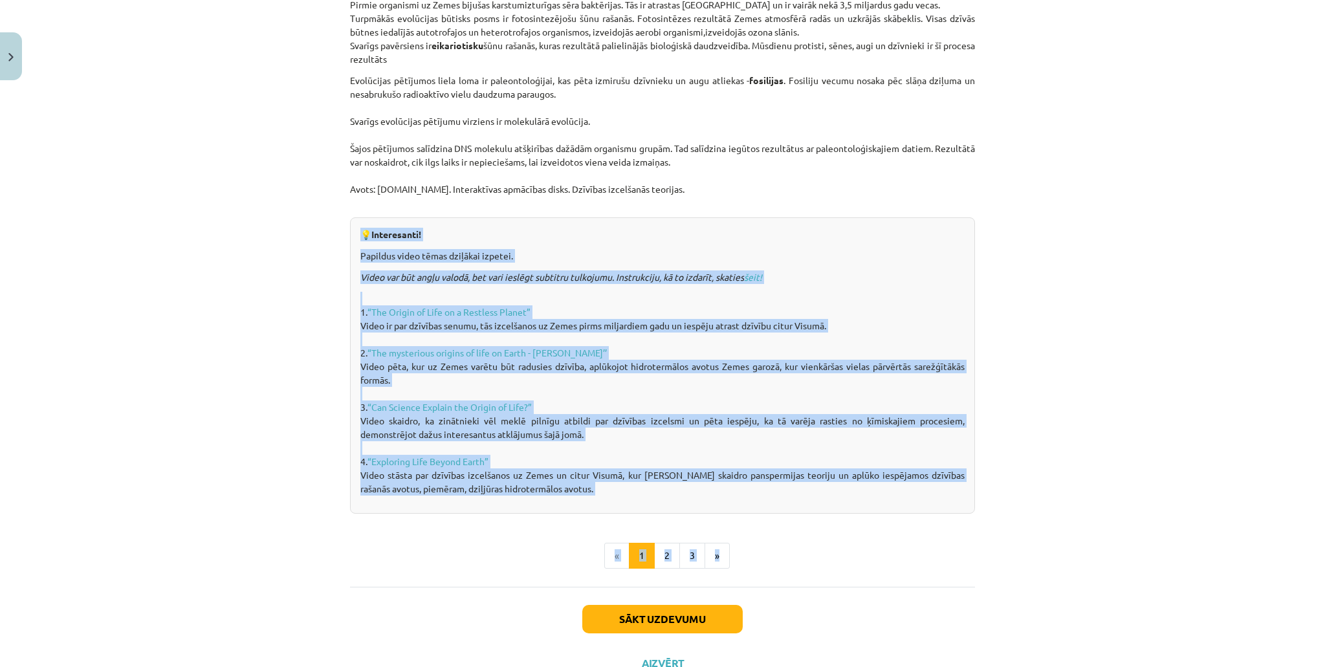
drag, startPoint x: 342, startPoint y: 226, endPoint x: 902, endPoint y: 528, distance: 635.5
click at [920, 477] on div "12 XP Saņemsi Sarežģīts 65 pilda Apraksts Uzdevums Palīdzība Dzīvības izcelšanā…" at bounding box center [662, 30] width 640 height 1310
click at [790, 477] on p "1. “The Origin of Life on a Restless Planet” Video ir par dzīvības senumu, tās …" at bounding box center [662, 394] width 604 height 204
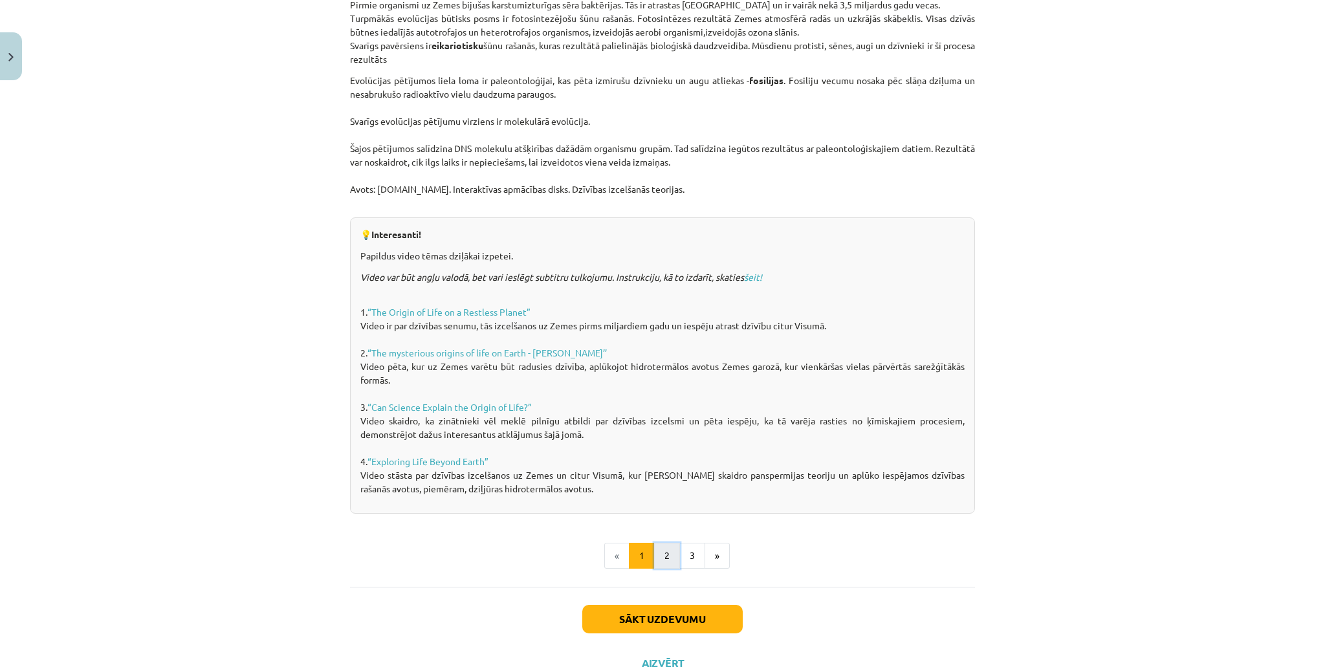
click at [665, 477] on button "2" at bounding box center [667, 556] width 26 height 26
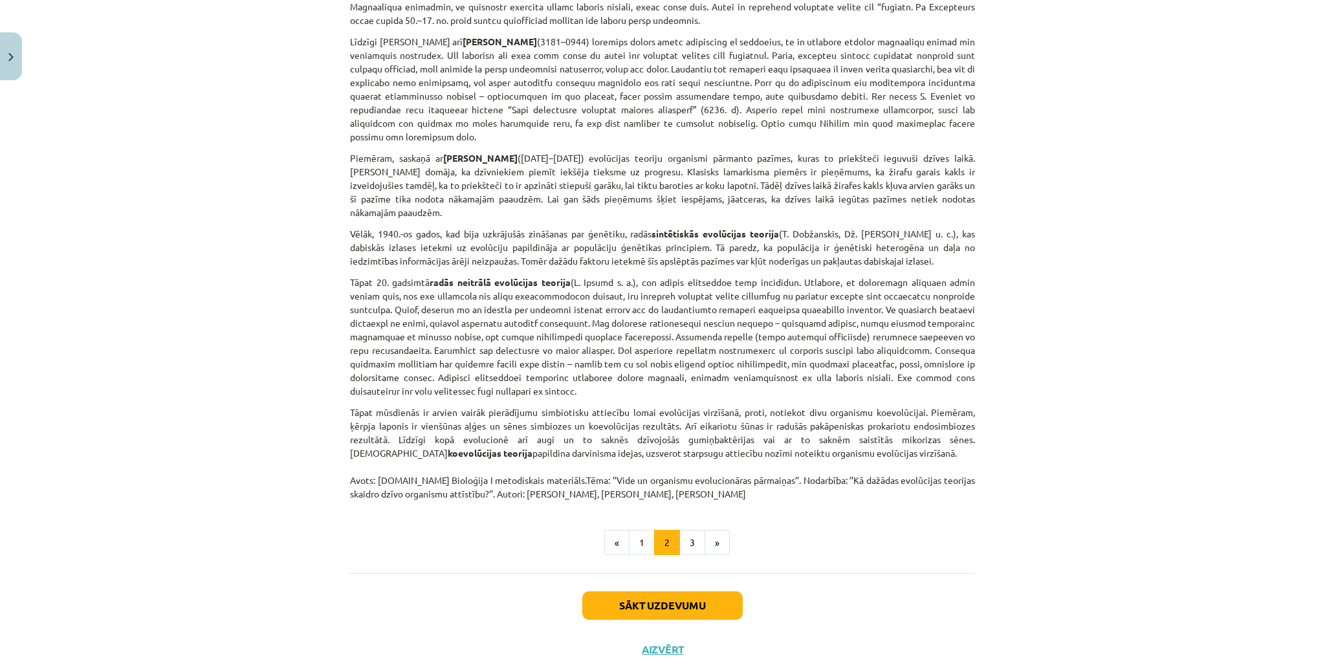
scroll to position [798, 0]
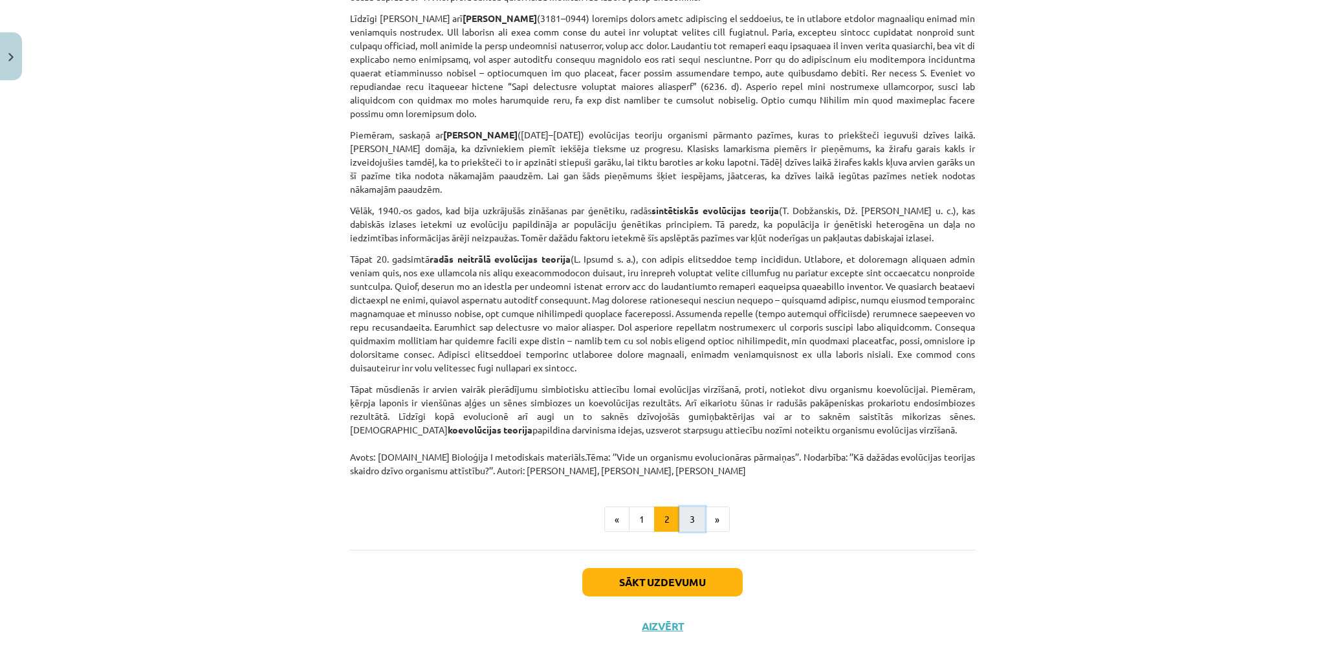
click at [686, 477] on button "3" at bounding box center [692, 519] width 26 height 26
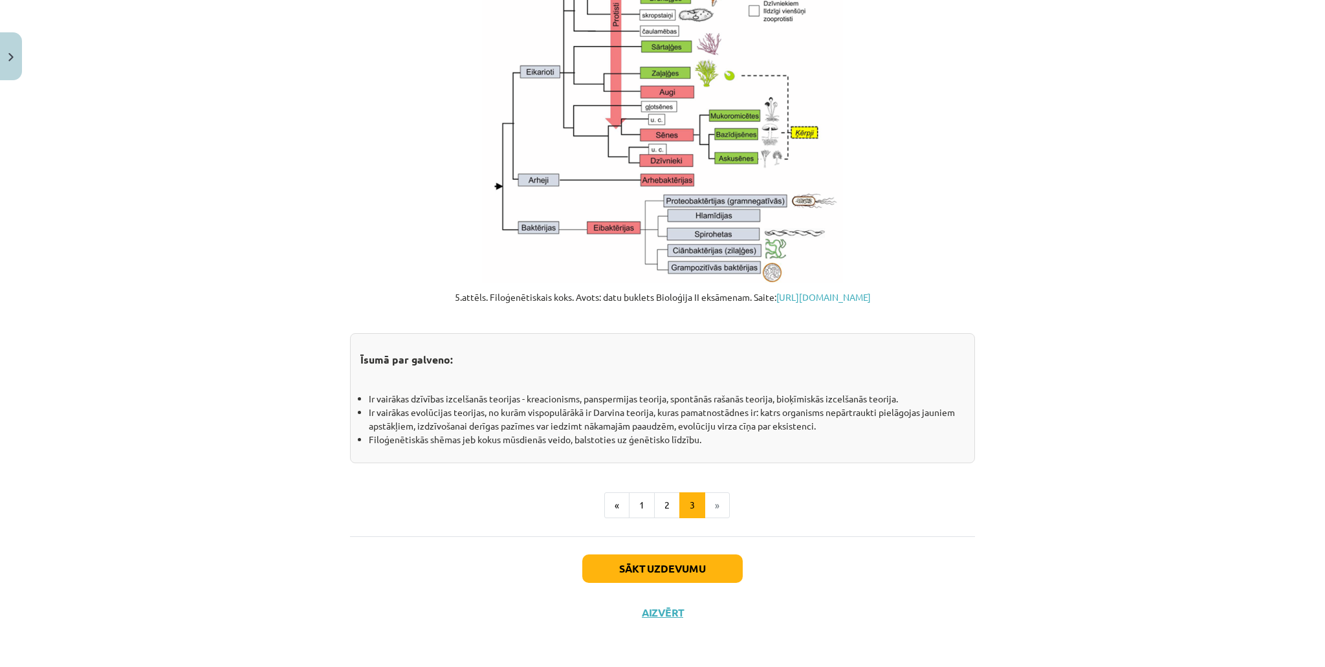
scroll to position [1309, 0]
click at [664, 477] on button "2" at bounding box center [667, 505] width 26 height 26
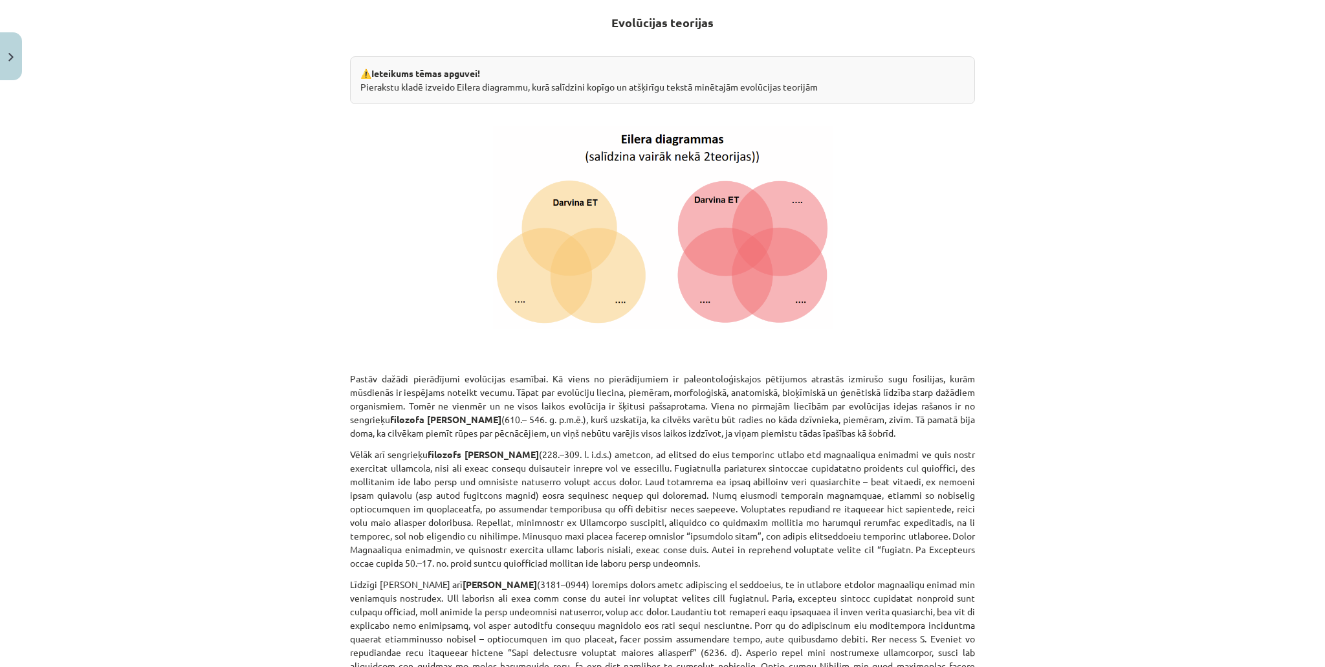
scroll to position [232, 0]
